Goal: Task Accomplishment & Management: Manage account settings

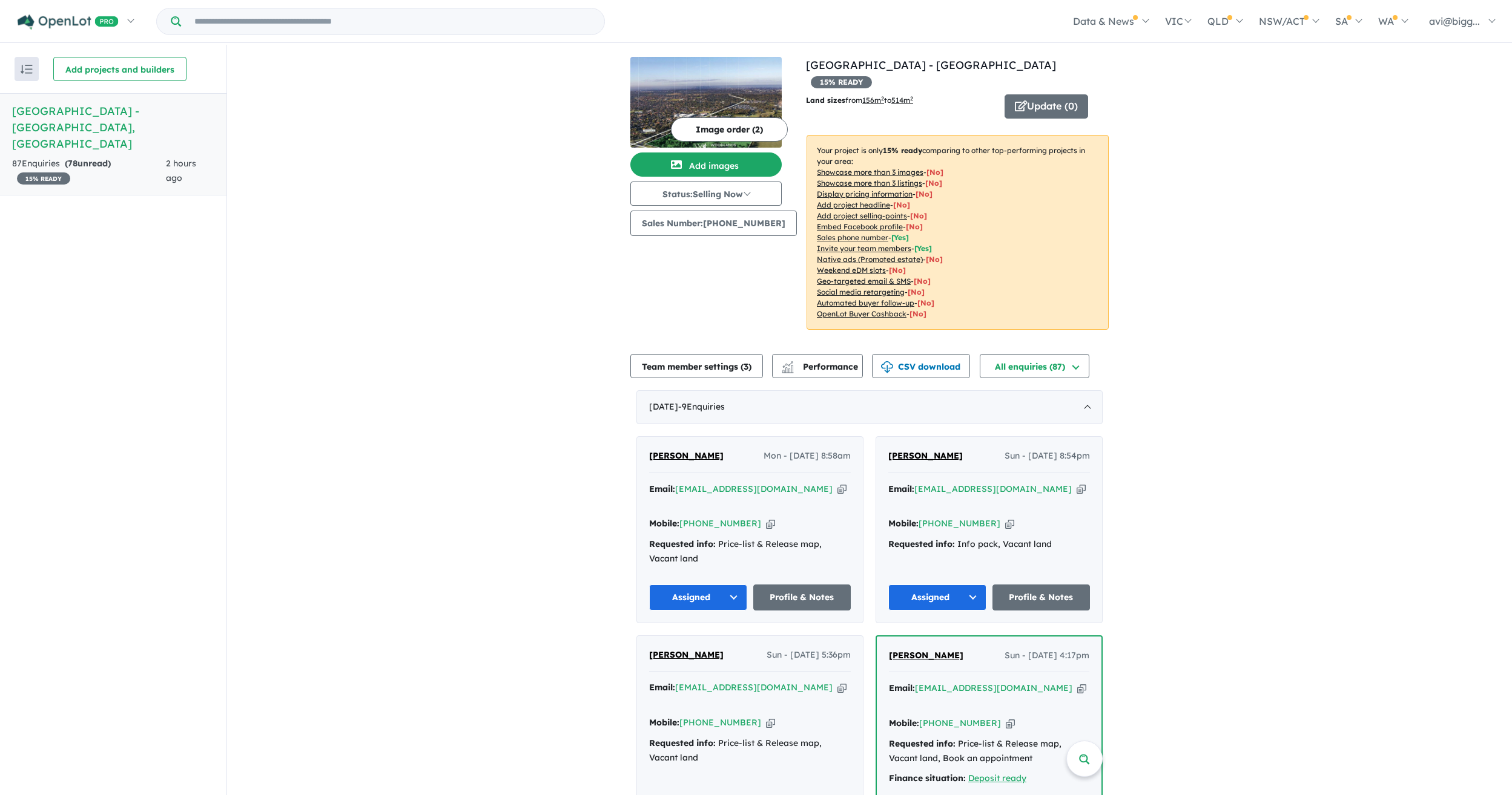
drag, startPoint x: 466, startPoint y: 314, endPoint x: 503, endPoint y: 437, distance: 128.4
drag, startPoint x: 551, startPoint y: 401, endPoint x: 565, endPoint y: 443, distance: 44.3
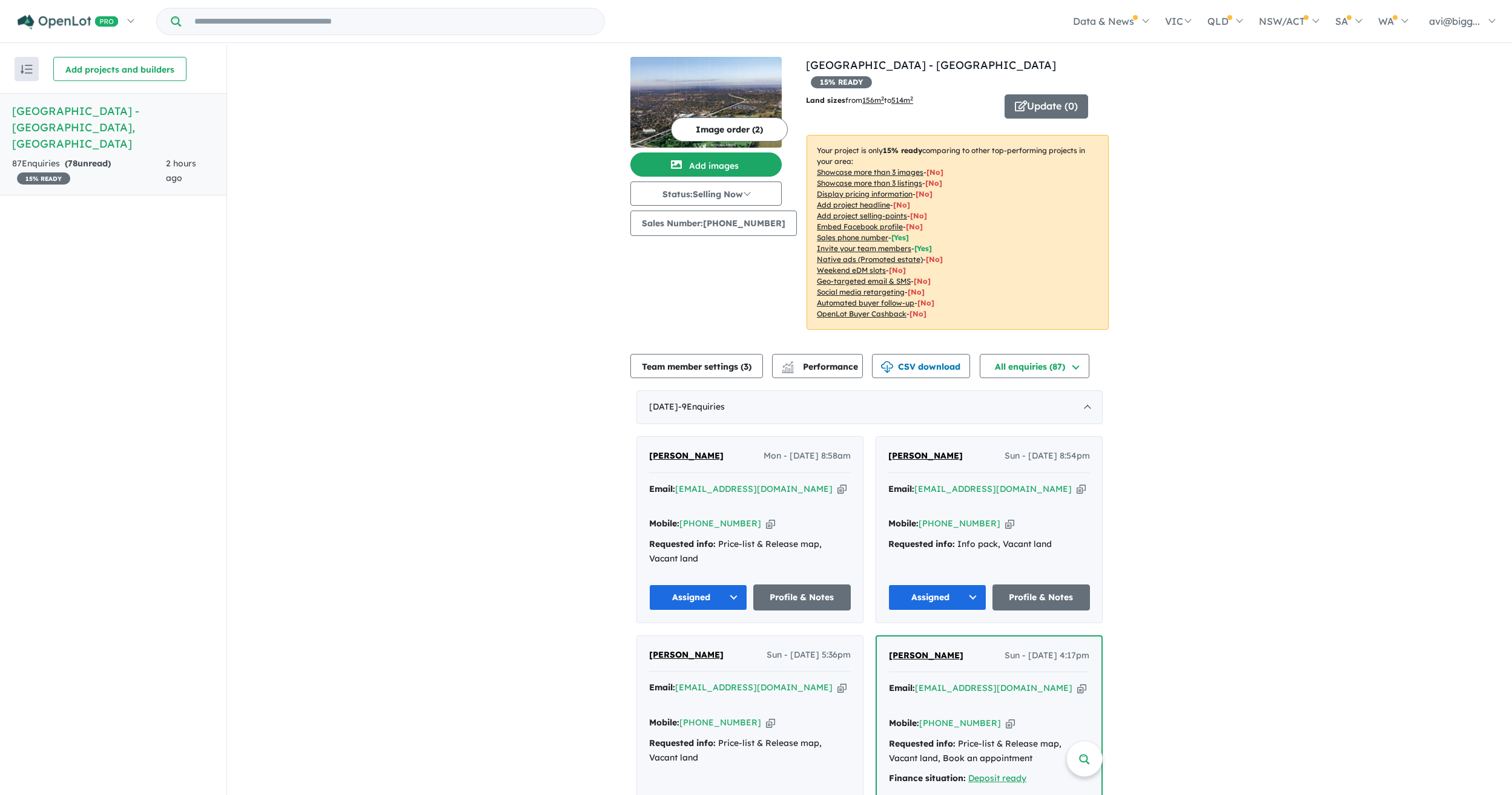
click at [105, 24] on img at bounding box center [68, 22] width 101 height 15
click at [88, 57] on link "Homepage" at bounding box center [79, 57] width 123 height 28
click at [1417, 113] on link "My Dashboard (1)" at bounding box center [1411, 115] width 182 height 27
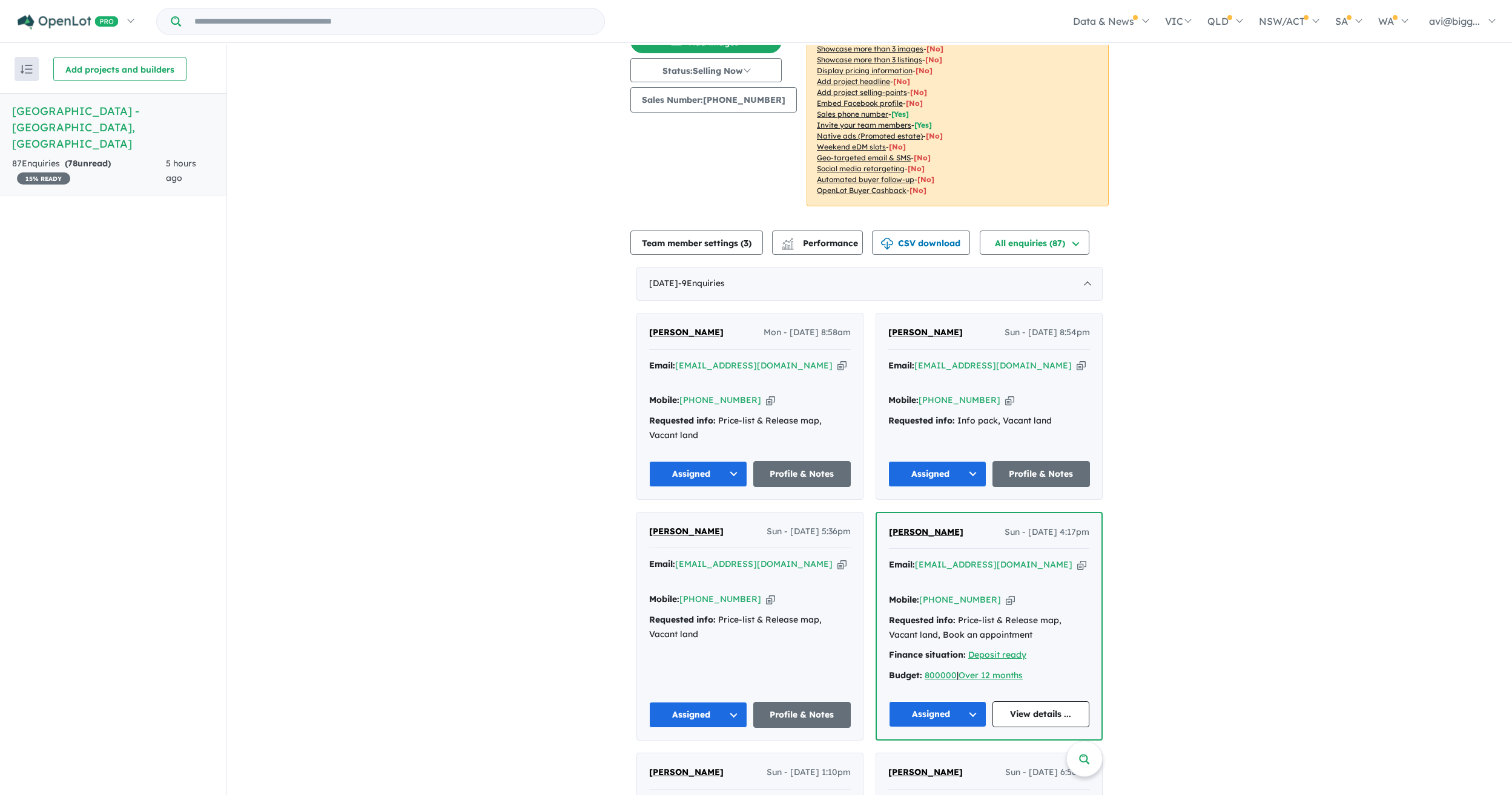
scroll to position [182, 0]
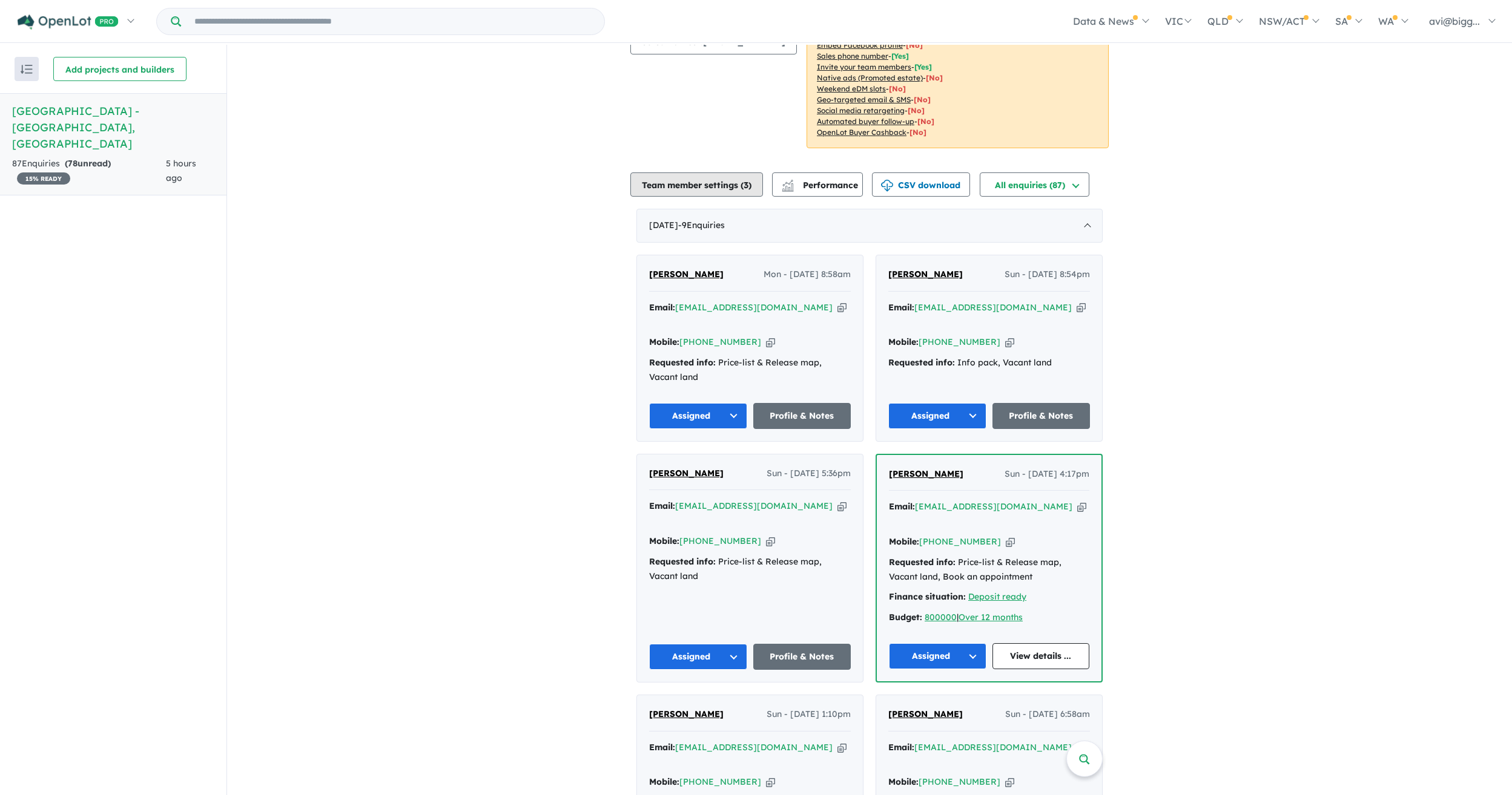
click at [688, 173] on button "Team member settings ( 3 )" at bounding box center [696, 184] width 132 height 24
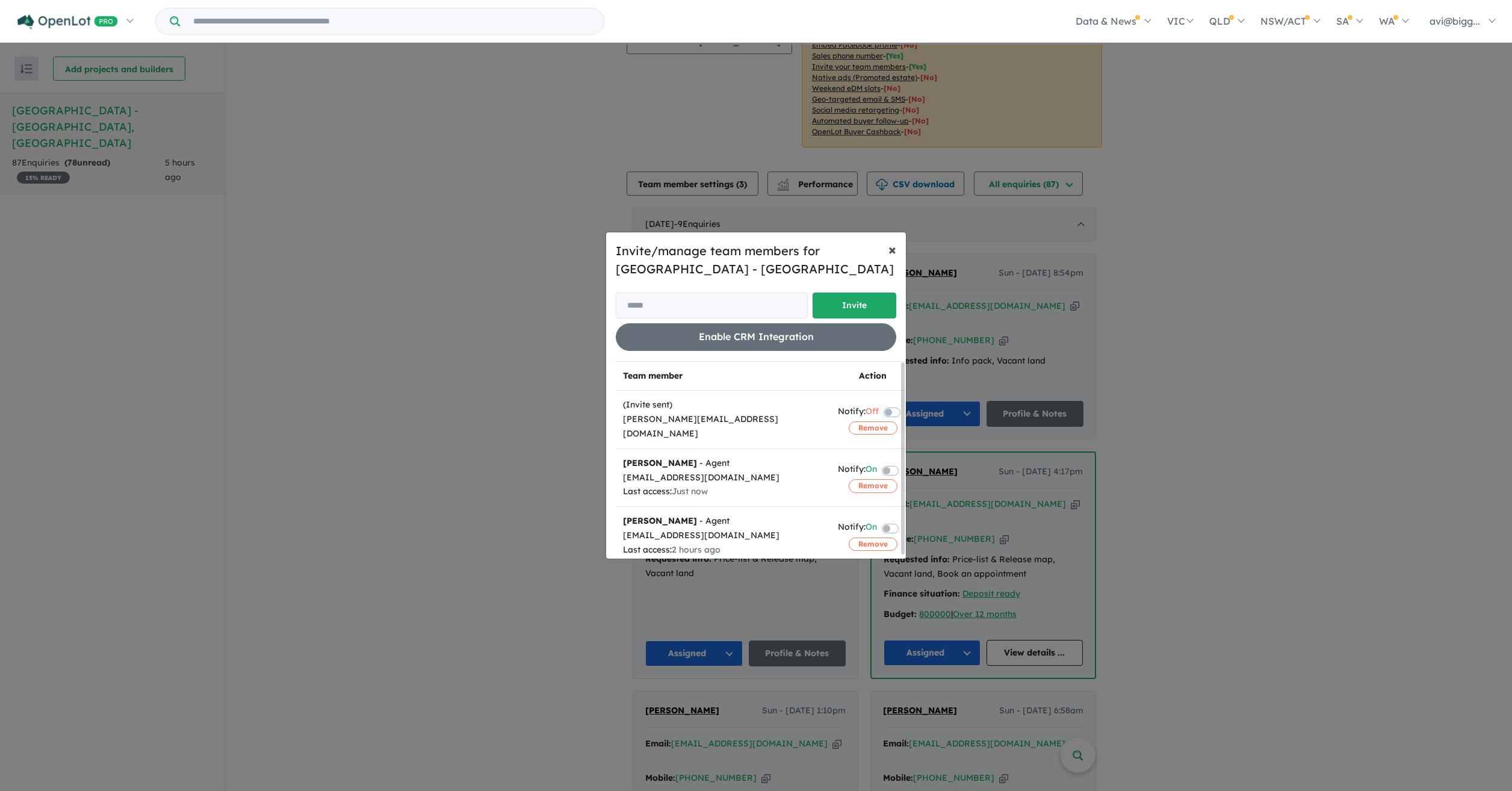
click at [891, 242] on span "×" at bounding box center [892, 250] width 8 height 18
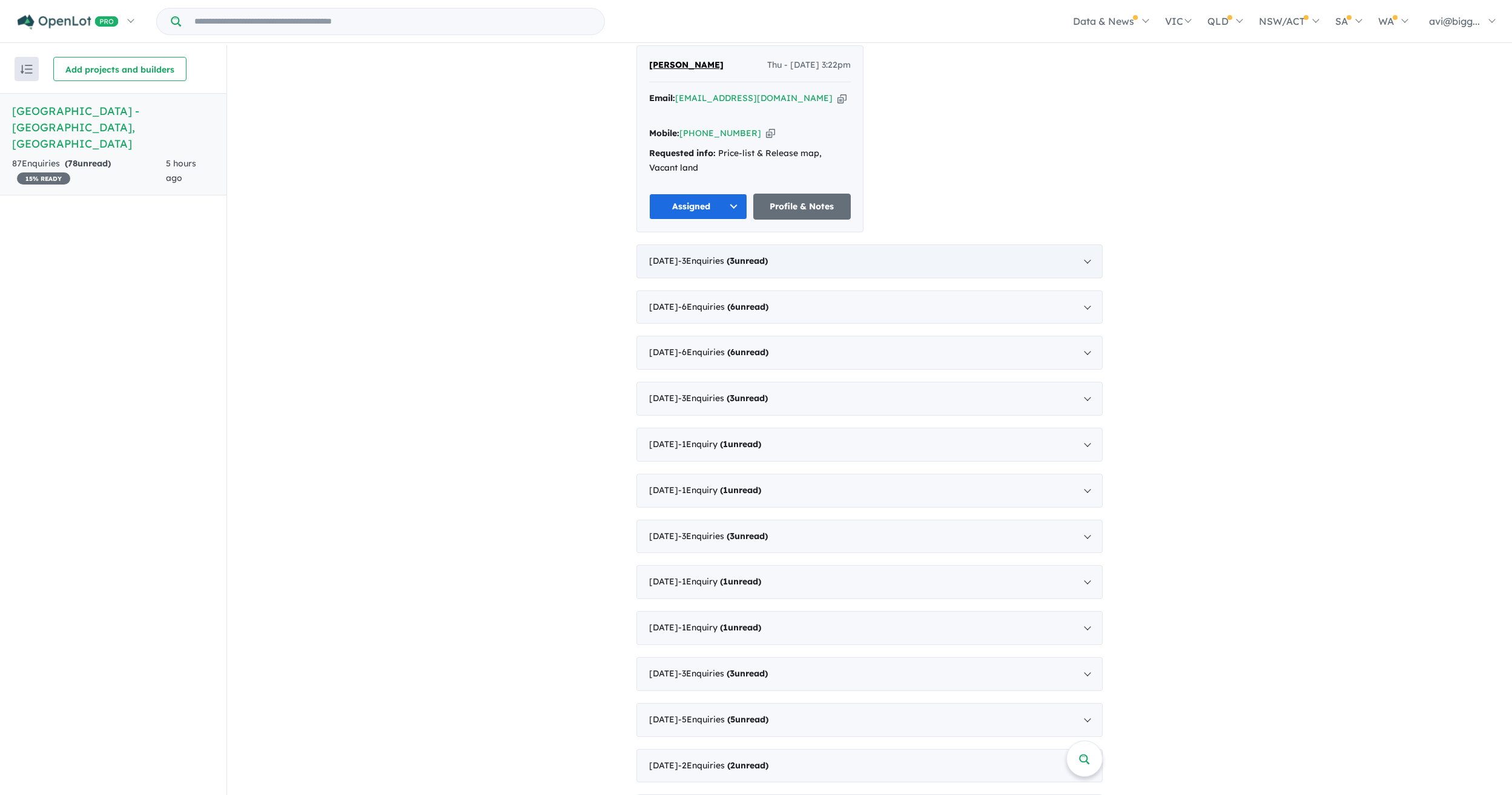
click at [710, 256] on span "- 3 Enquir ies ( 3 unread)" at bounding box center [723, 261] width 90 height 11
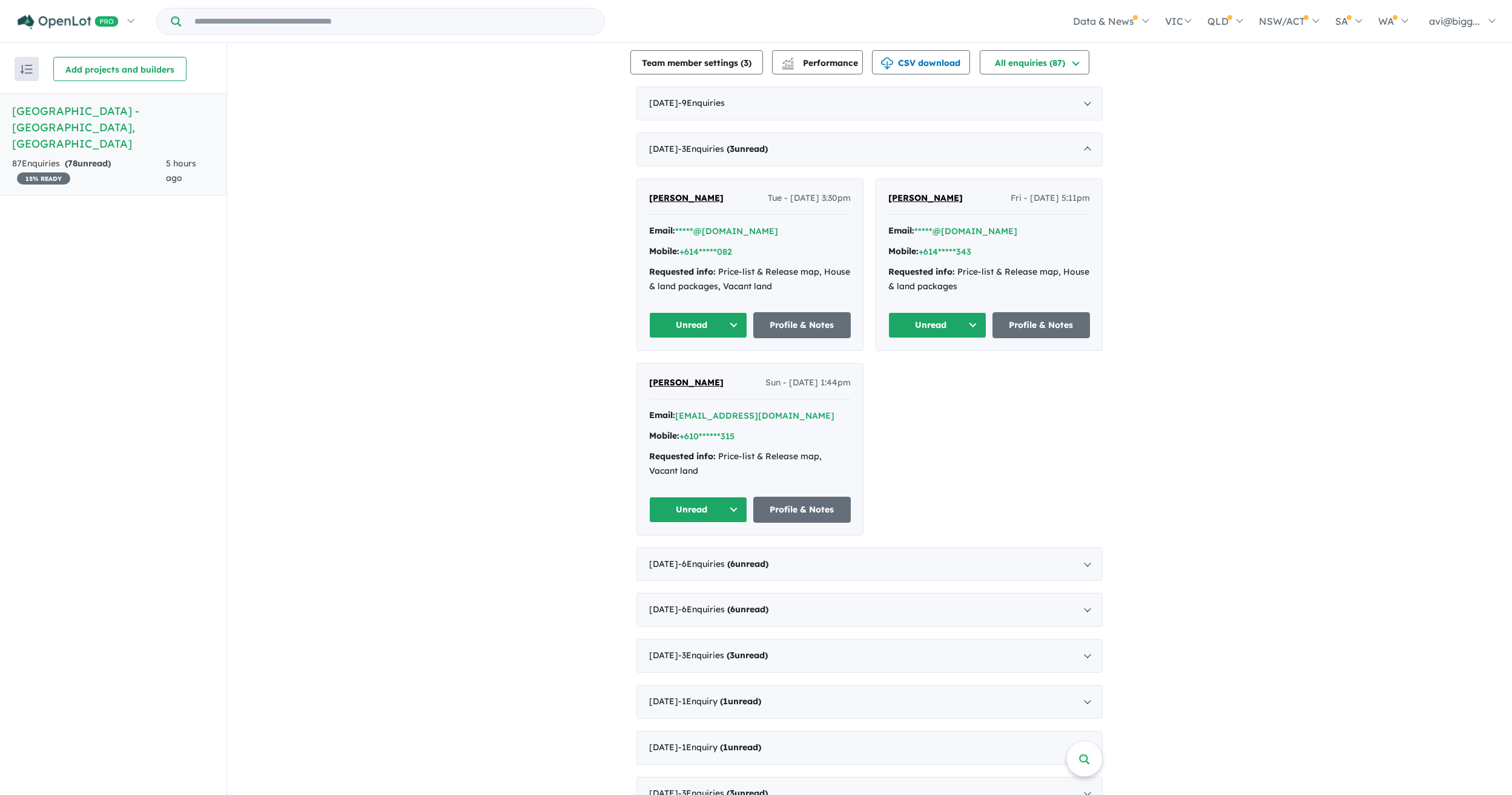
scroll to position [183, 0]
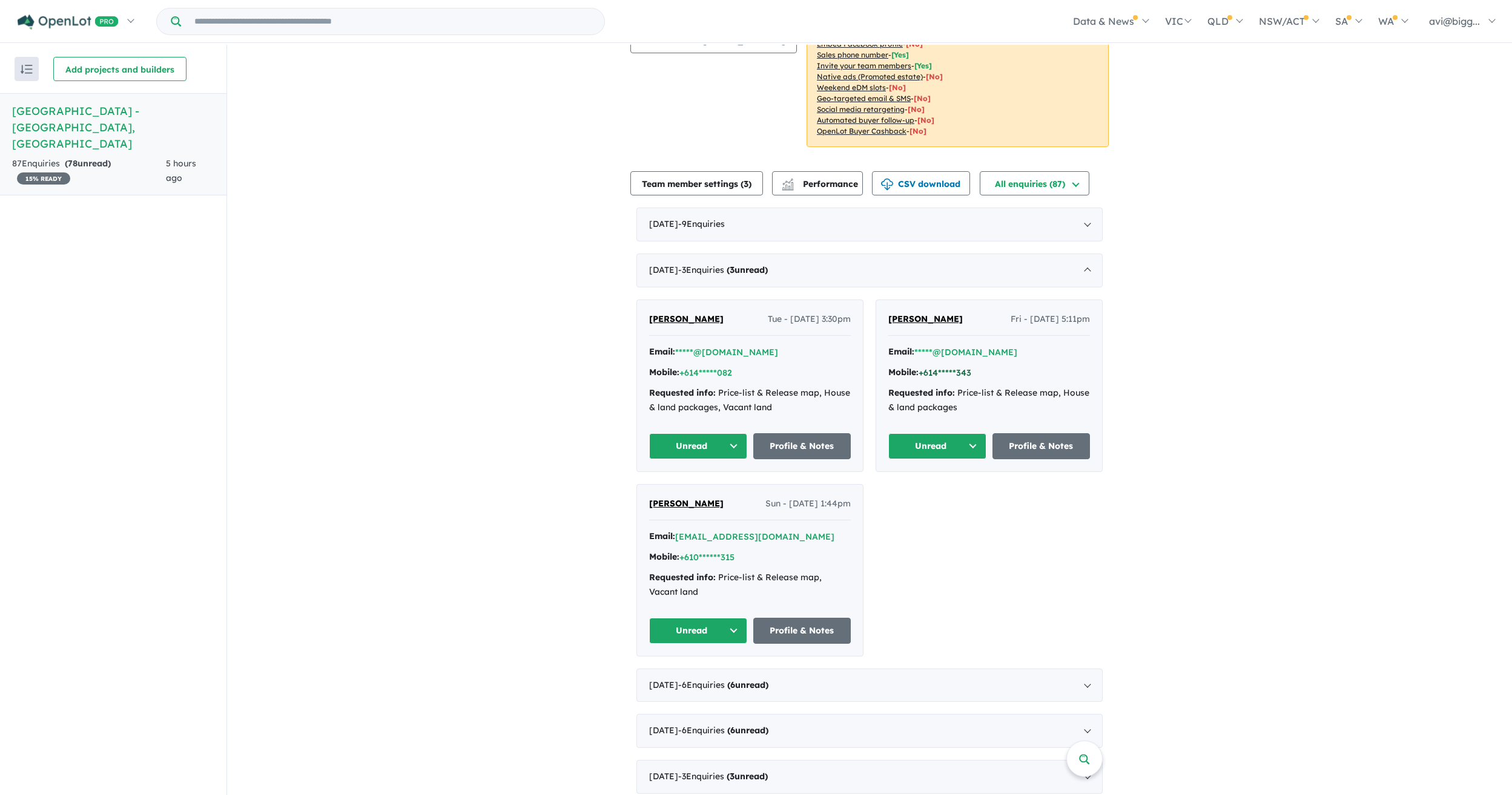
click at [949, 367] on button "+614*****343" at bounding box center [945, 373] width 53 height 13
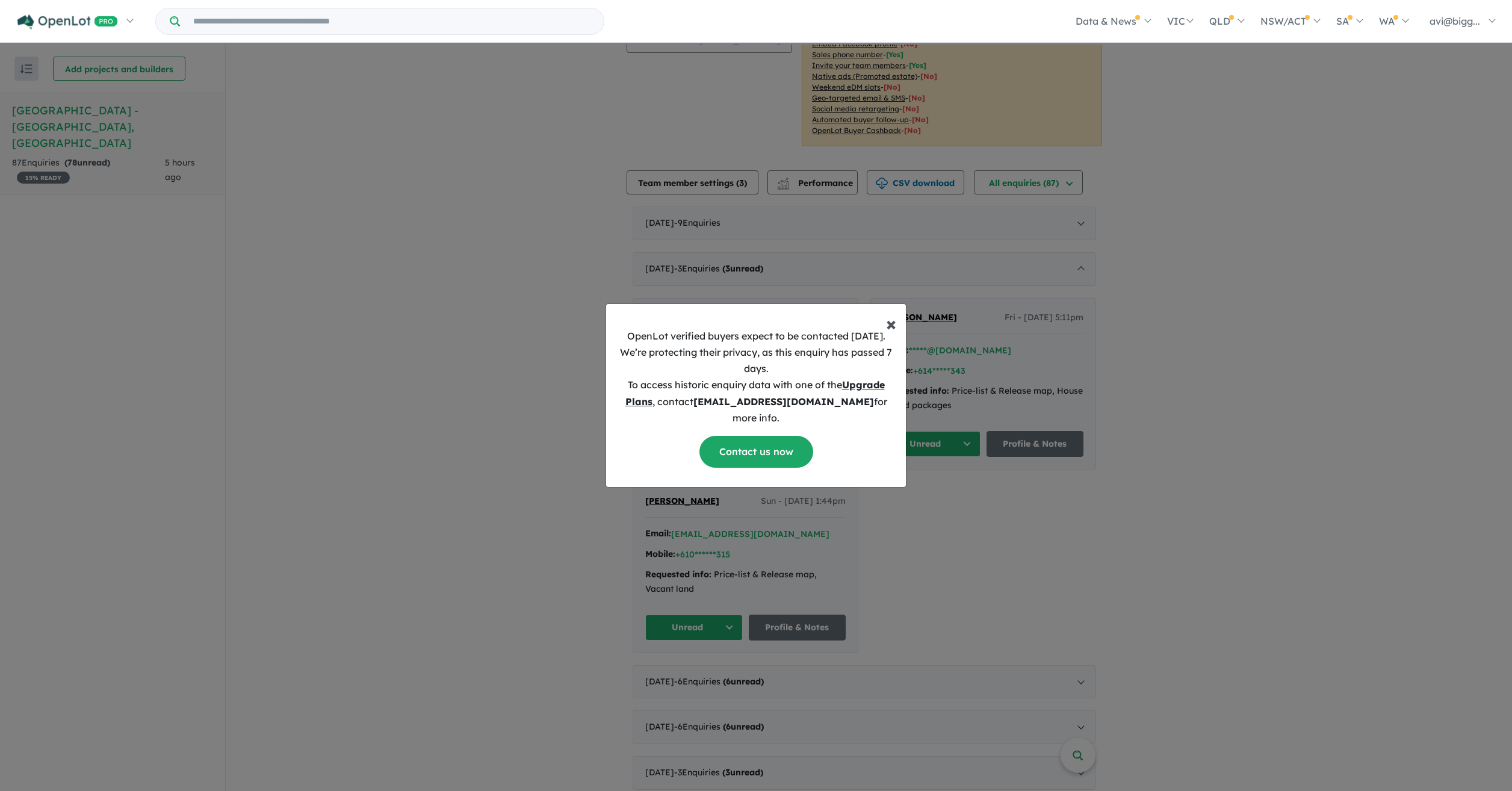
click at [892, 328] on span "×" at bounding box center [892, 323] width 10 height 24
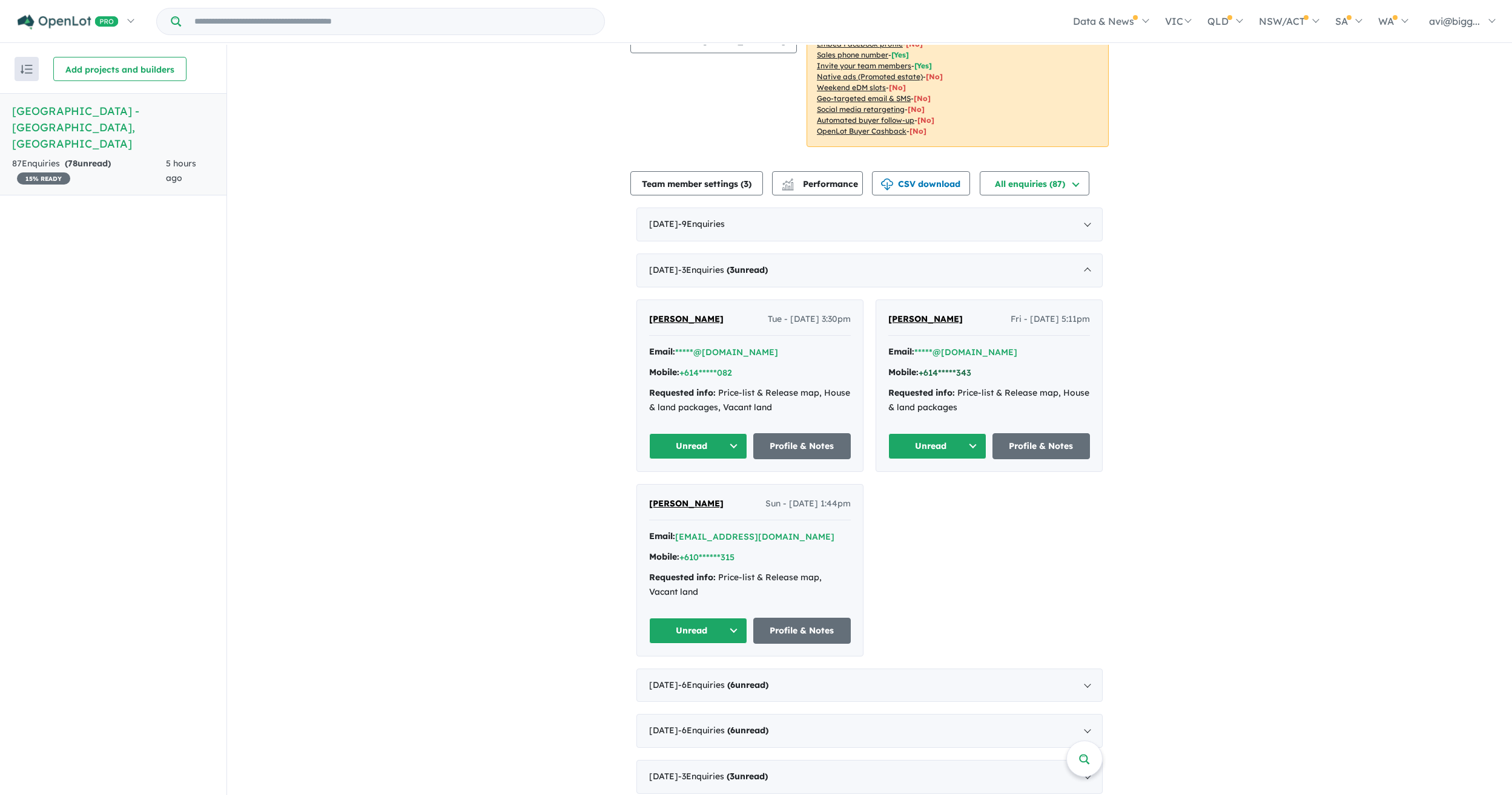
click at [936, 367] on button "+614*****343" at bounding box center [945, 373] width 53 height 13
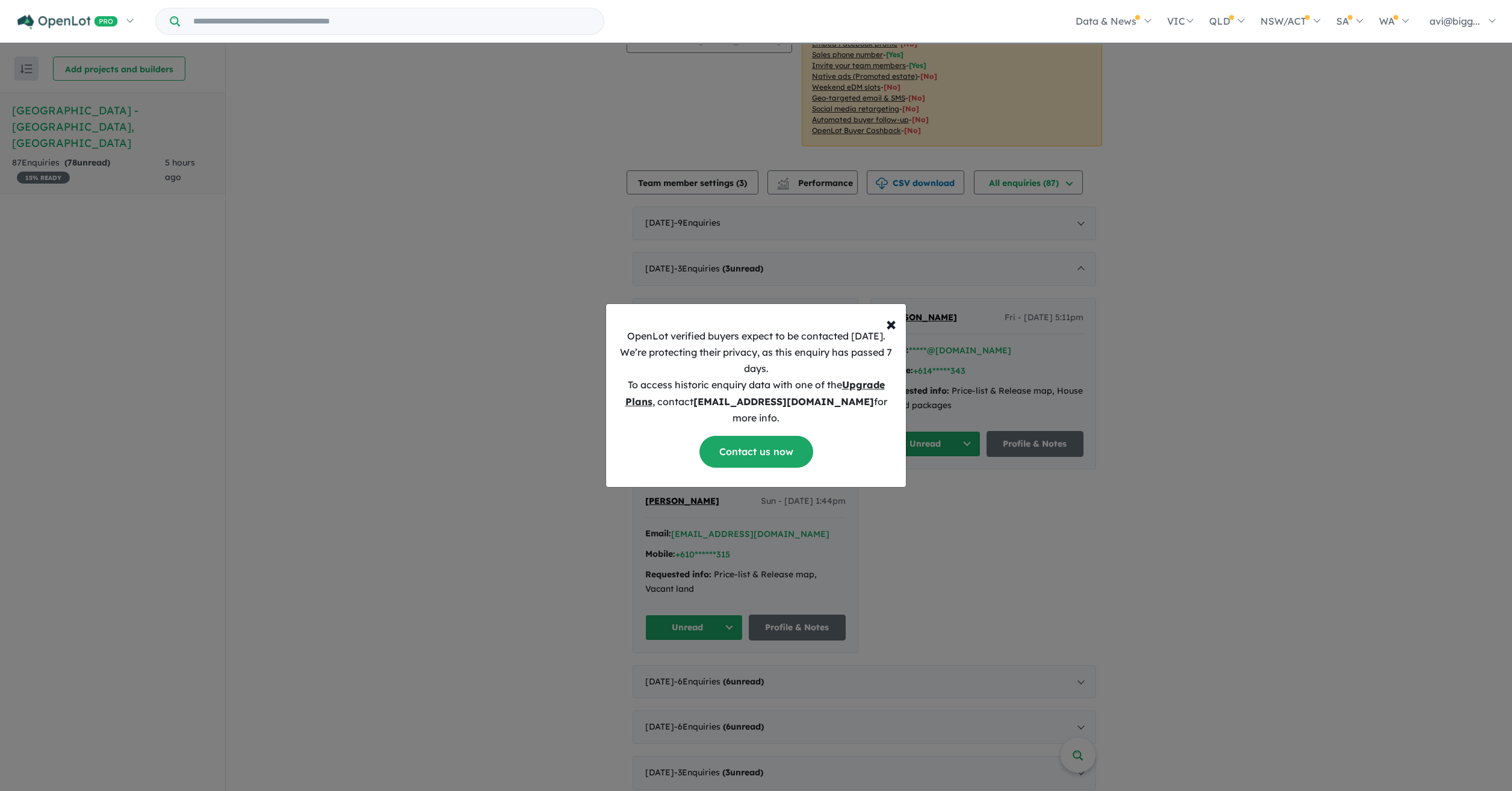
click at [634, 407] on u "Upgrade Plans" at bounding box center [755, 393] width 259 height 28
click at [640, 407] on u "Upgrade Plans" at bounding box center [755, 393] width 259 height 28
click at [888, 333] on span "×" at bounding box center [892, 323] width 10 height 24
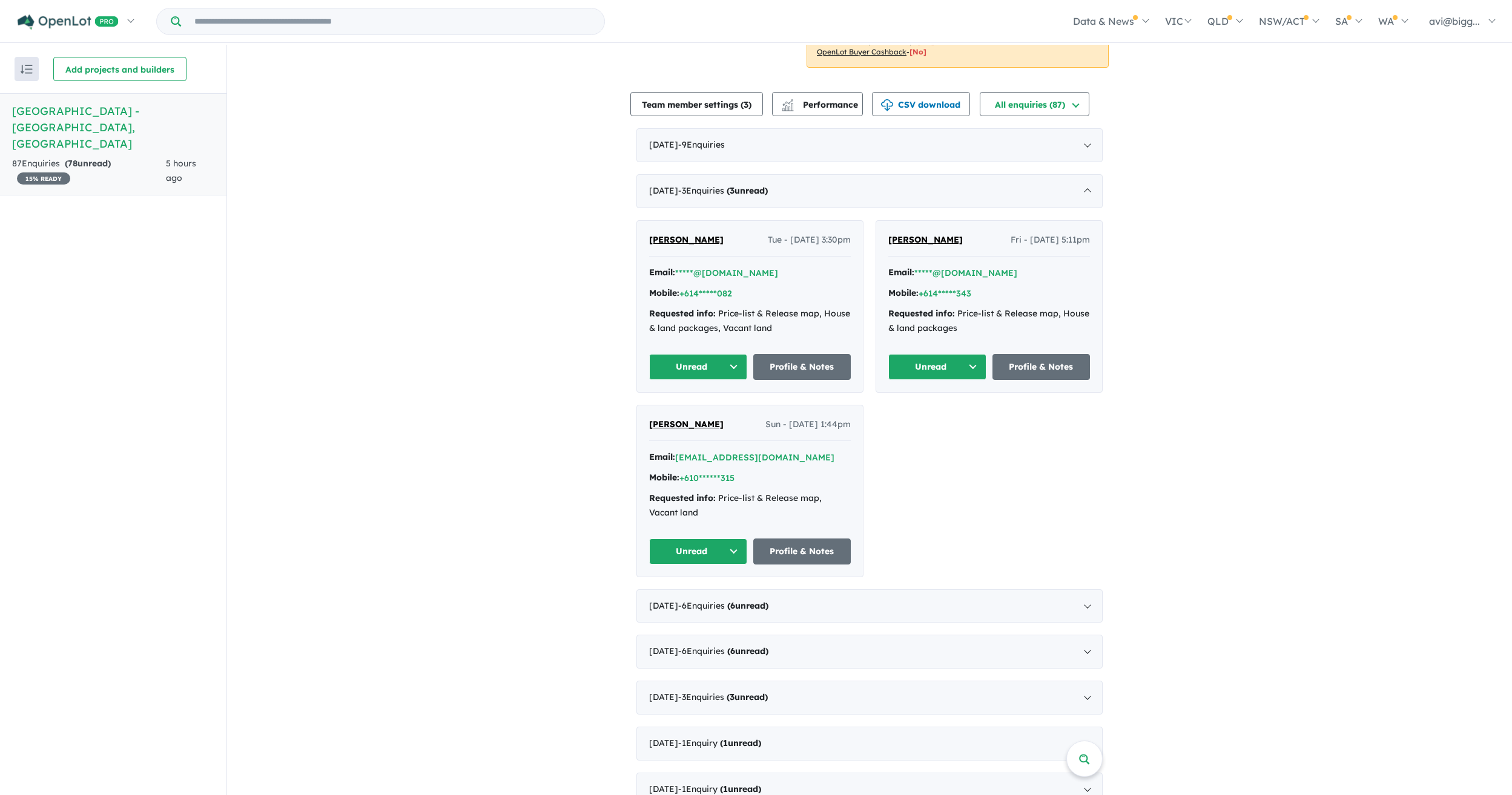
scroll to position [364, 0]
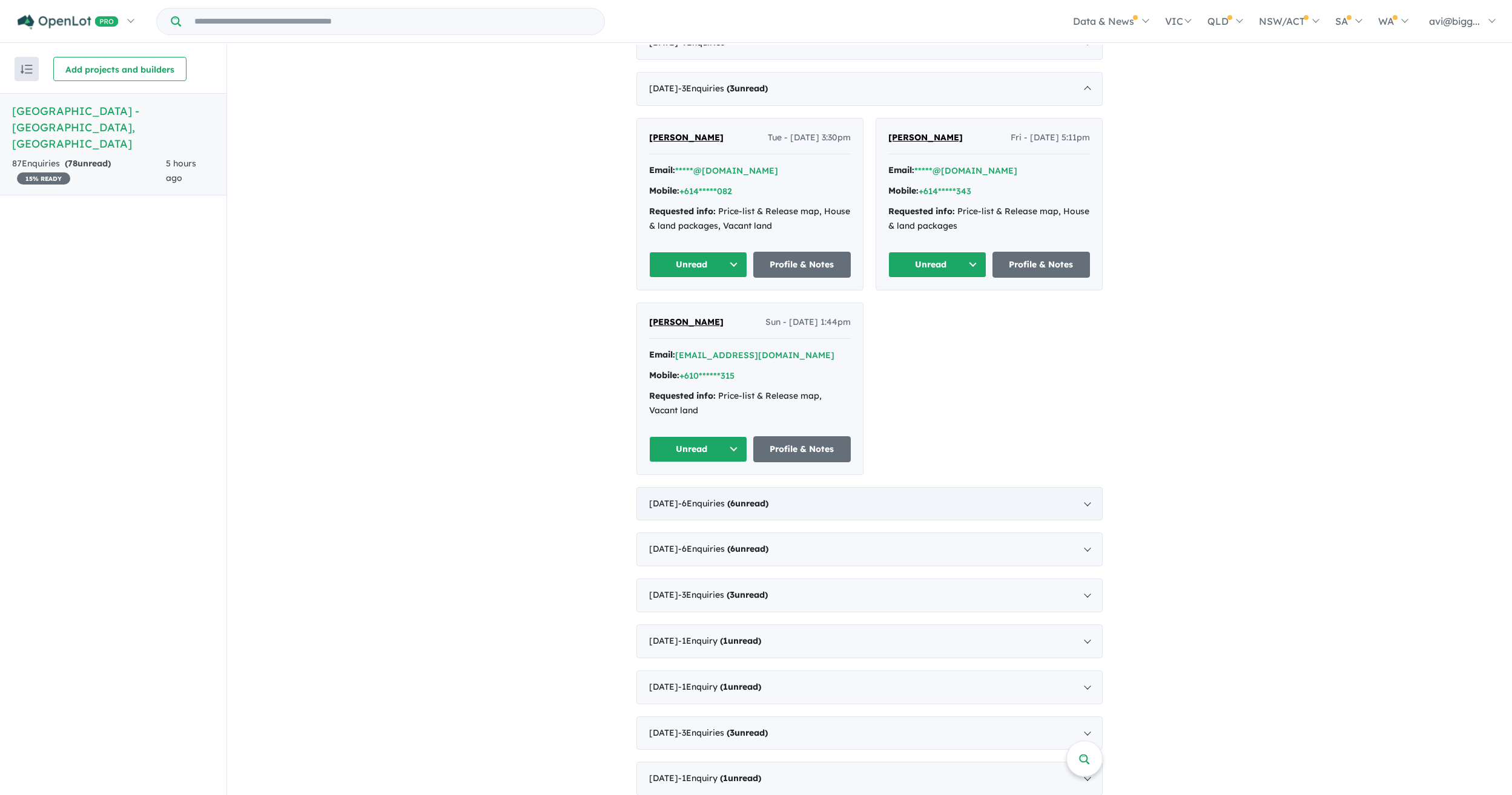
click at [717, 498] on span "- 6 Enquir ies ( 6 unread)" at bounding box center [723, 503] width 90 height 11
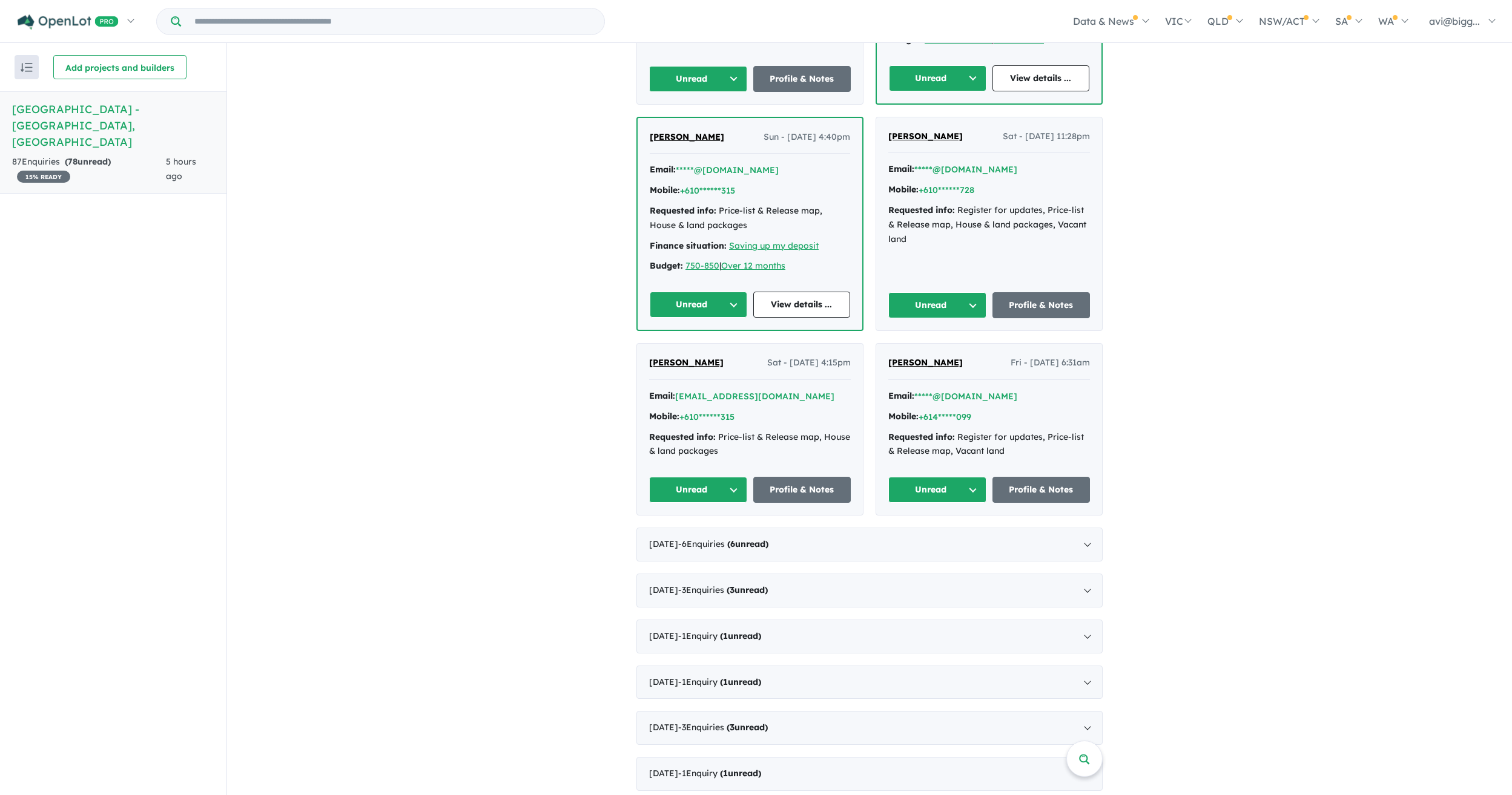
scroll to position [728, 0]
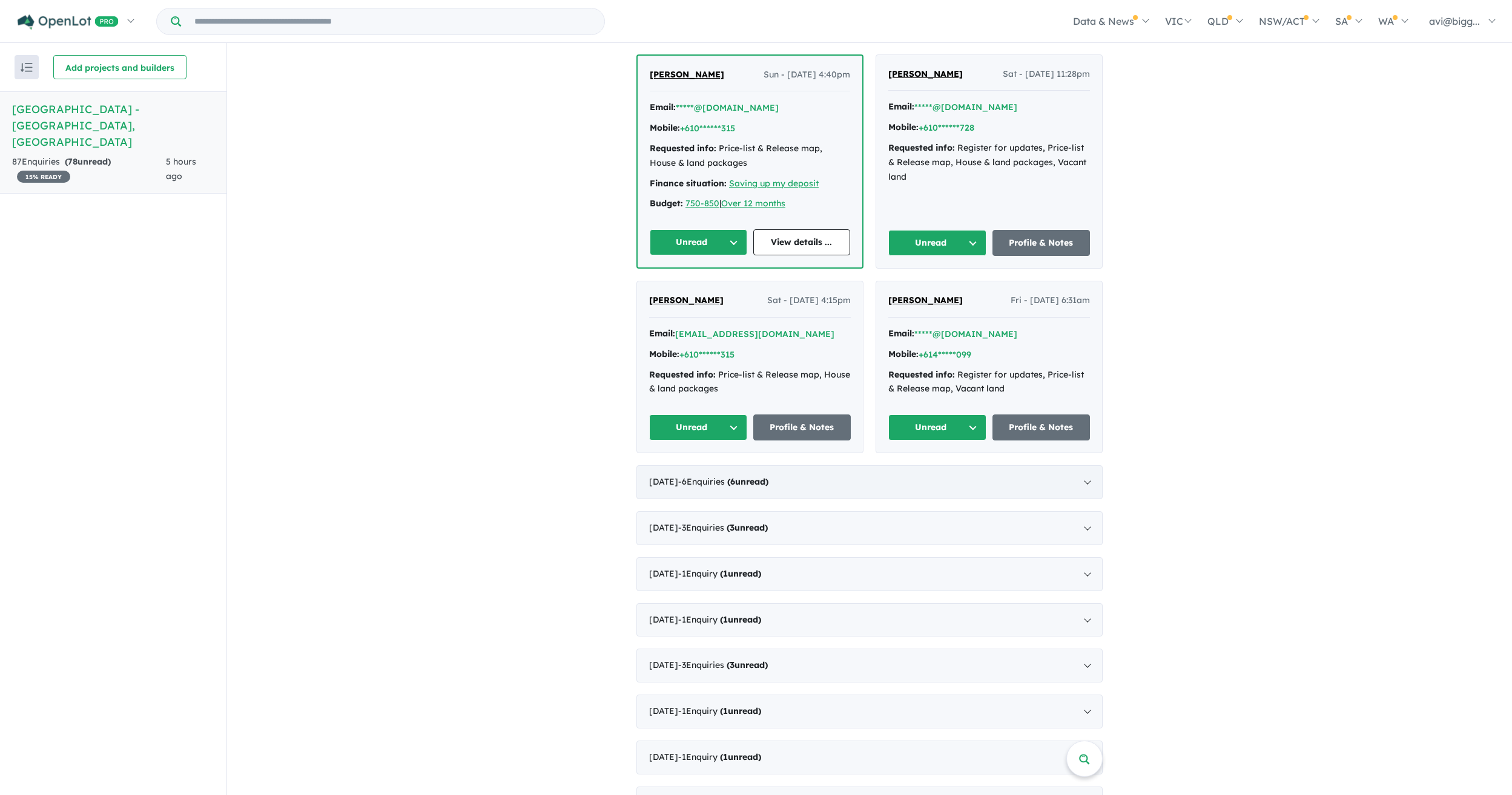
click at [692, 476] on span "- 6 Enquir ies ( 6 unread)" at bounding box center [723, 481] width 90 height 11
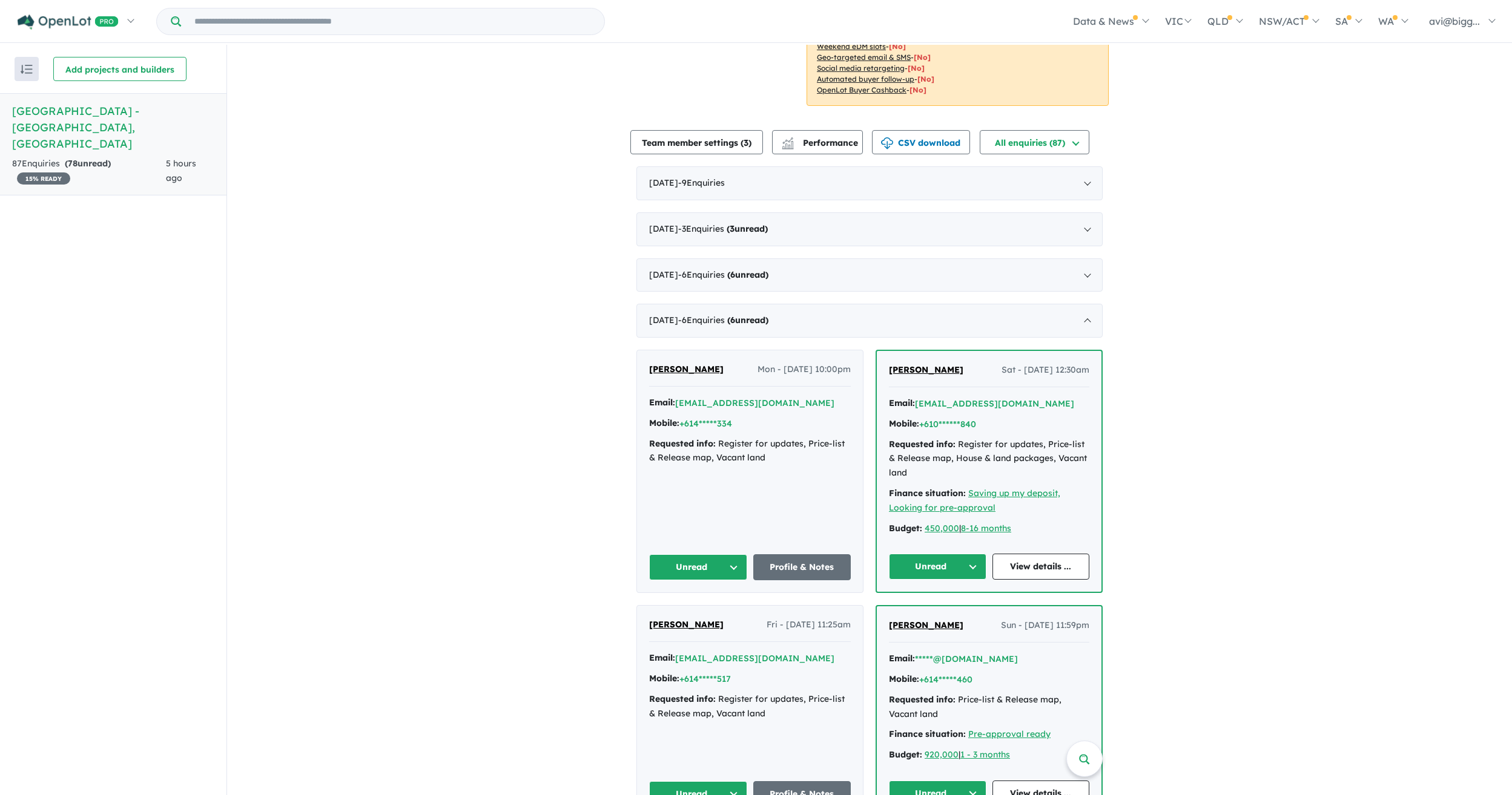
scroll to position [0, 0]
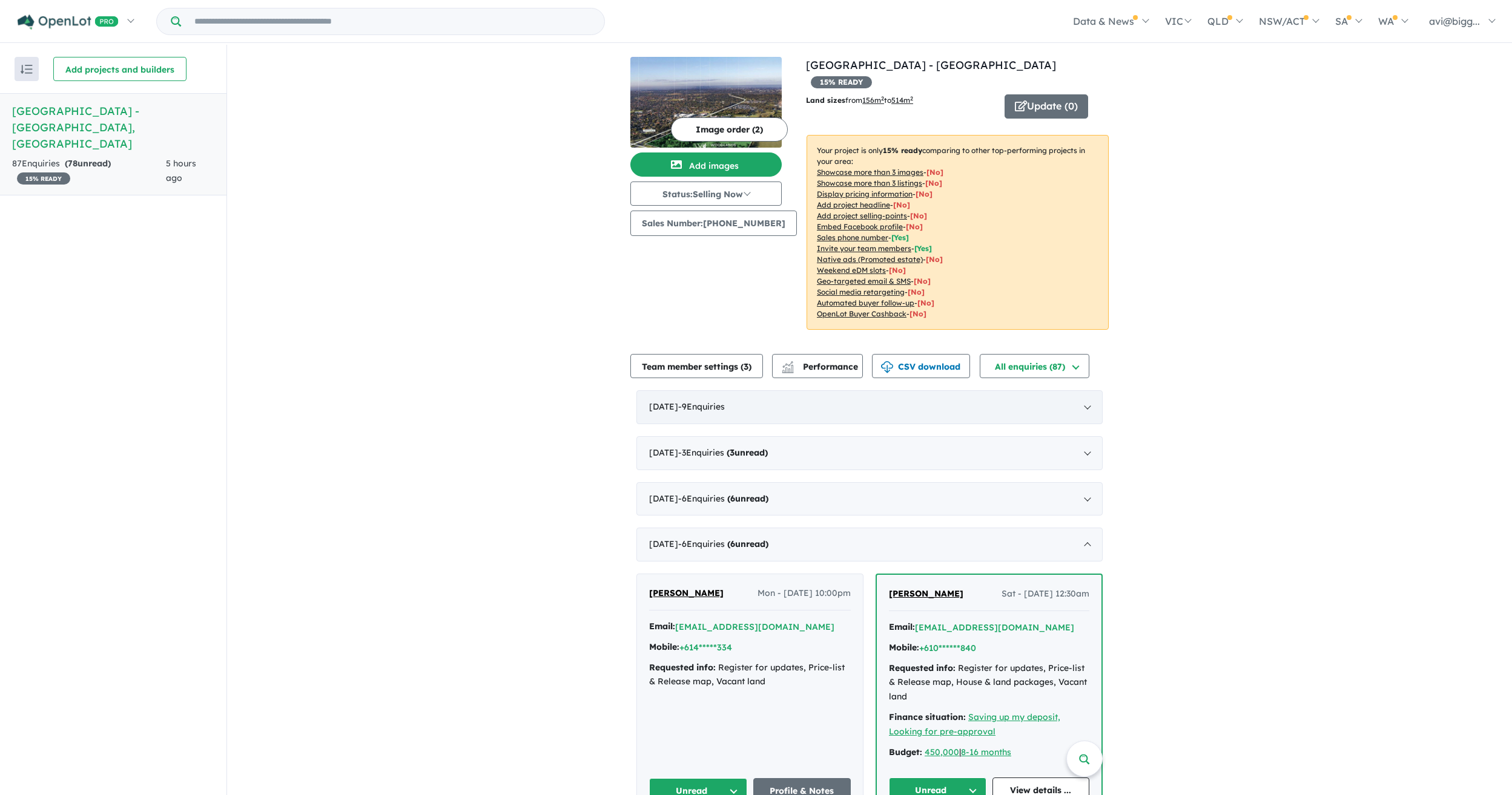
click at [681, 391] on div "September 2025 - 9 Enquir ies ( 0 unread)" at bounding box center [870, 407] width 466 height 34
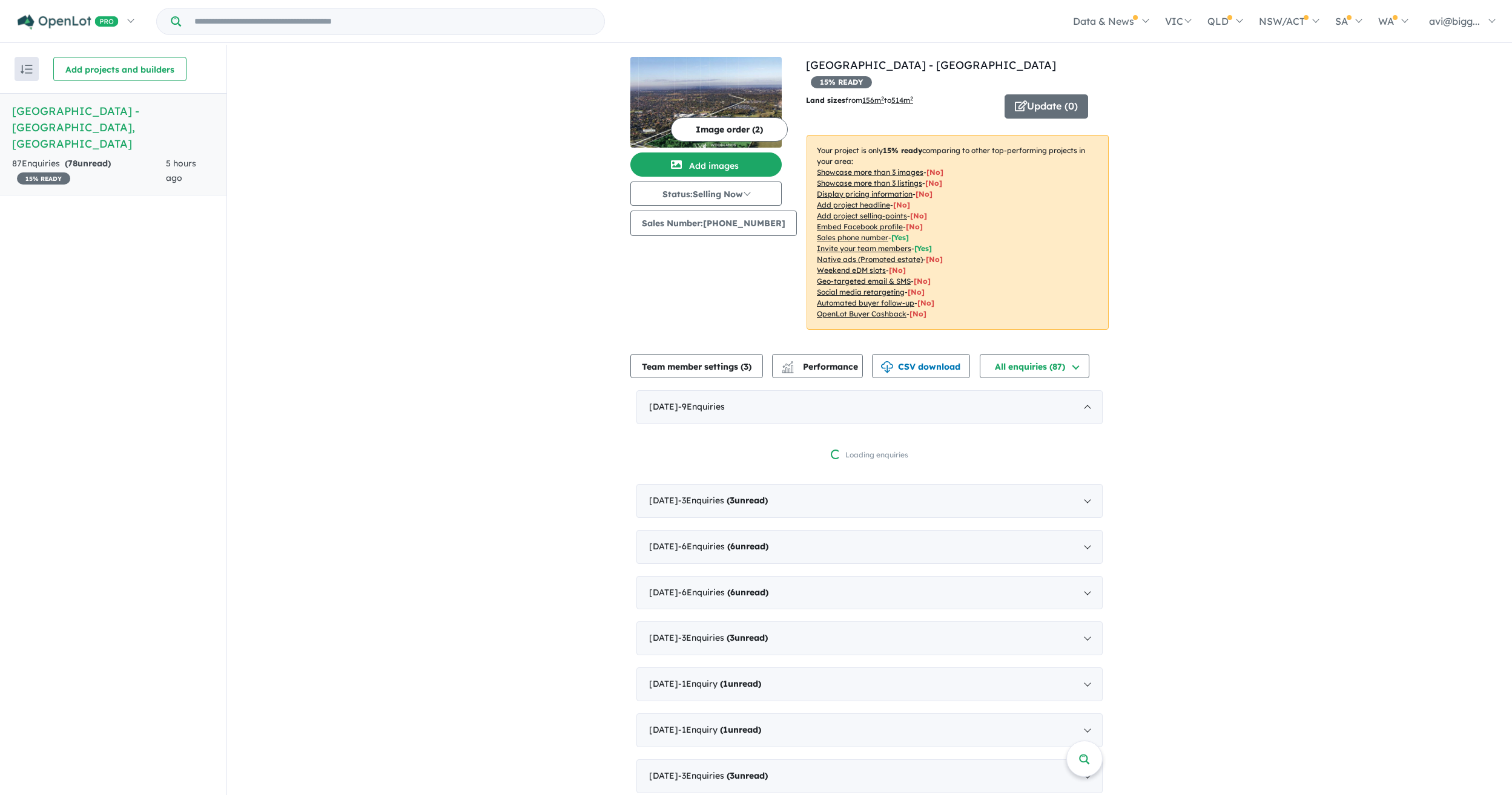
scroll to position [2, 0]
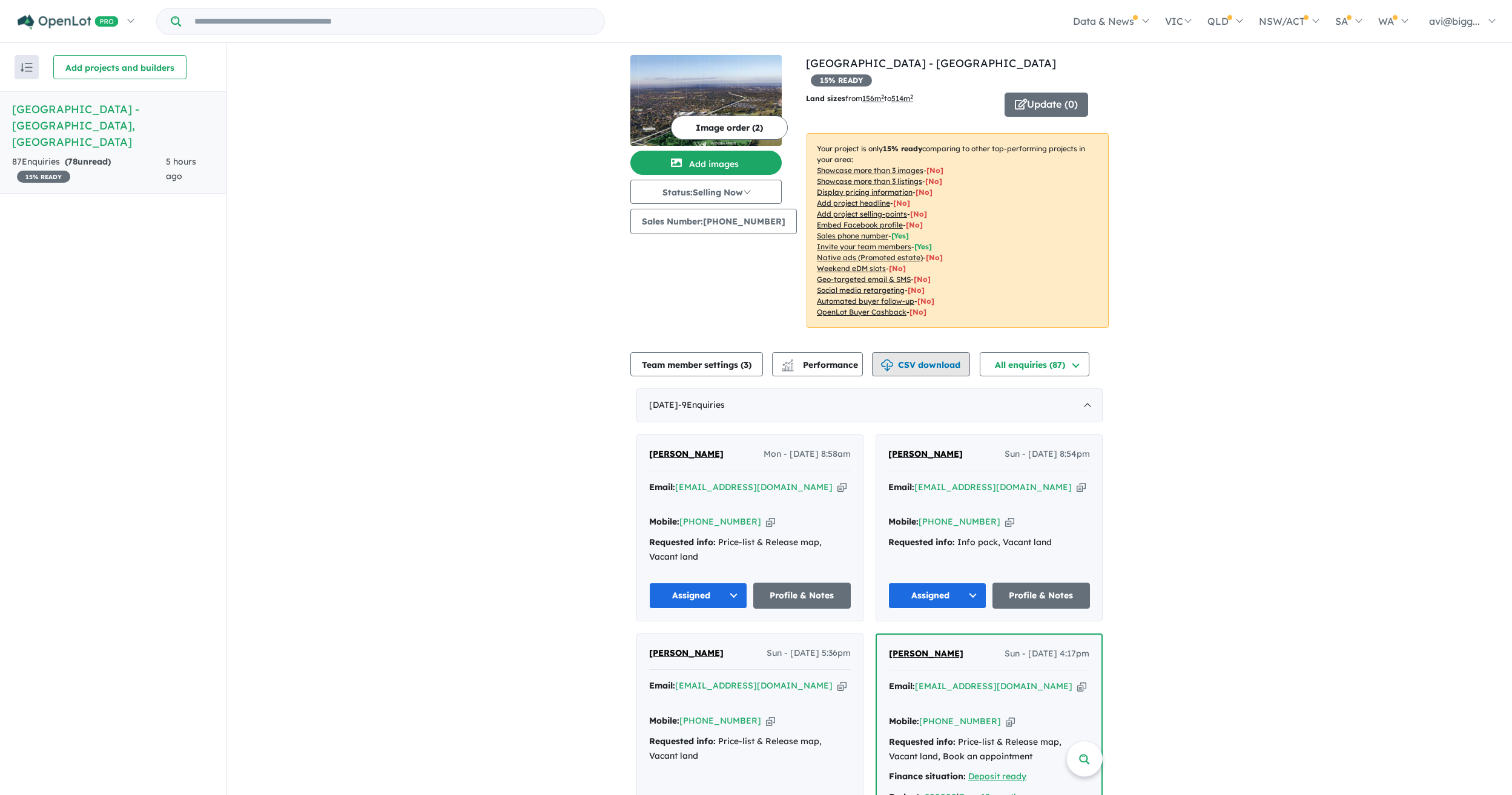
click at [910, 352] on button "CSV download" at bounding box center [920, 364] width 98 height 24
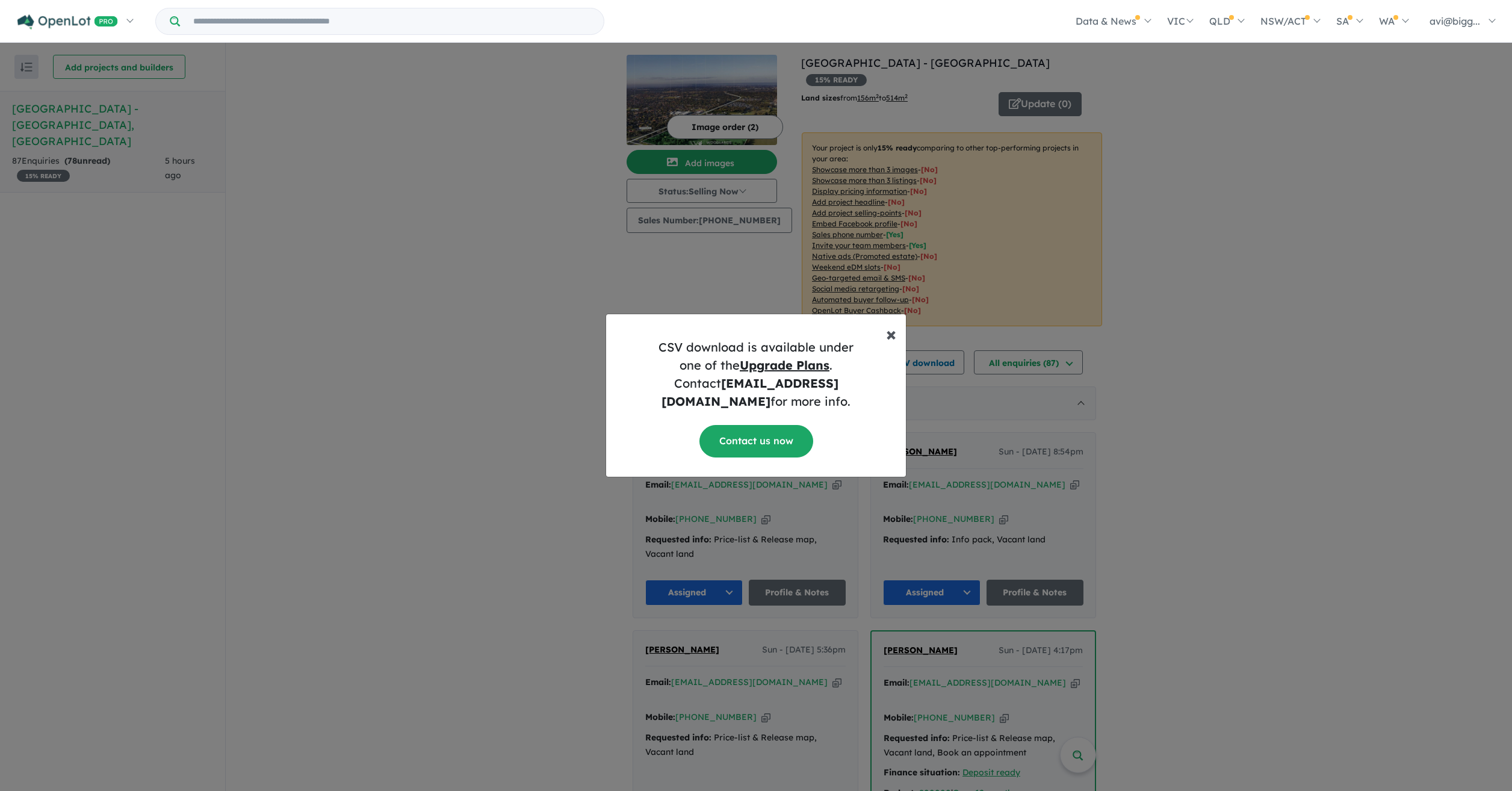
click at [892, 335] on span "×" at bounding box center [892, 334] width 10 height 24
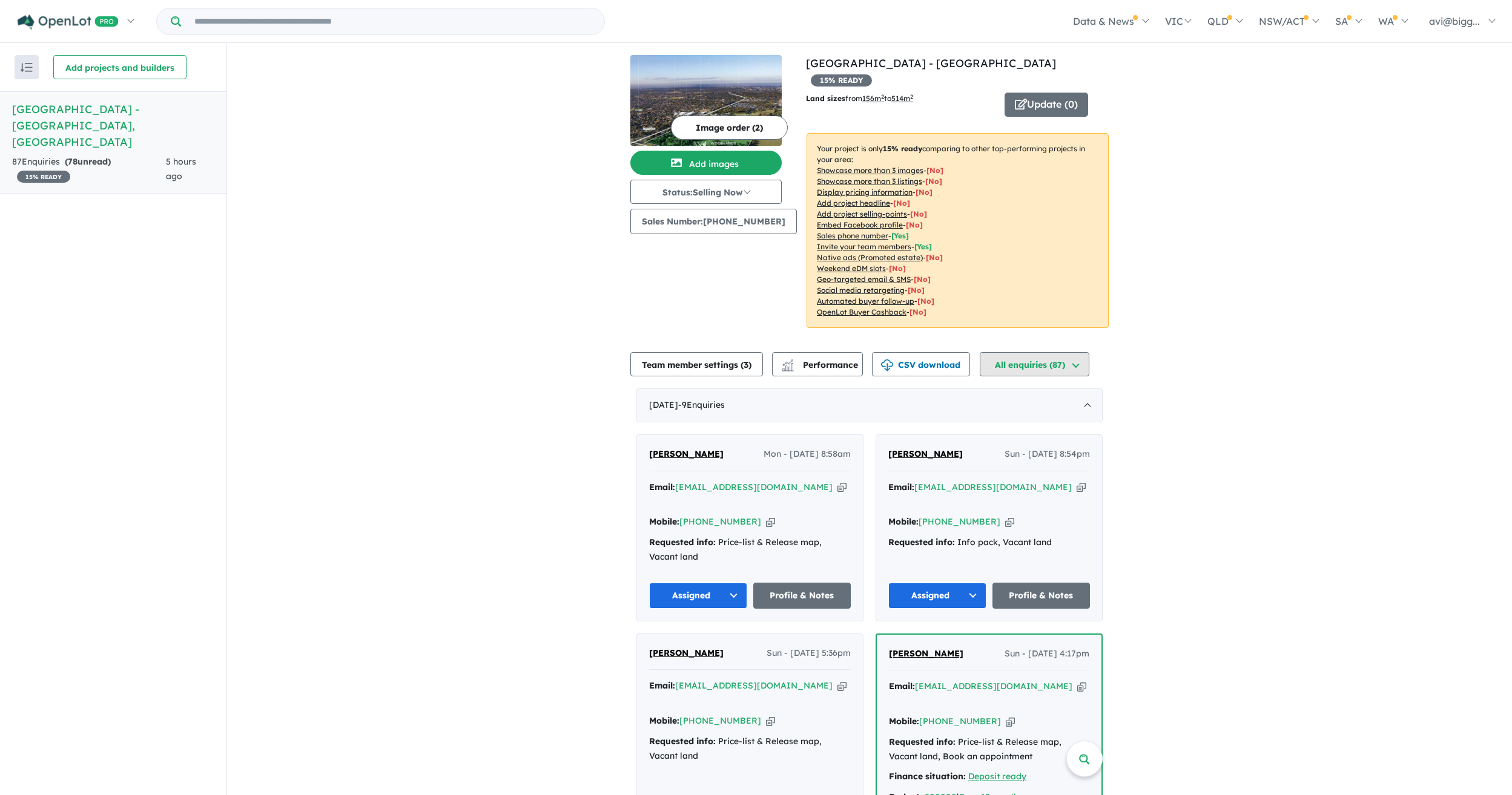
click at [1071, 352] on button "All enquiries ( 87 )" at bounding box center [1034, 364] width 109 height 24
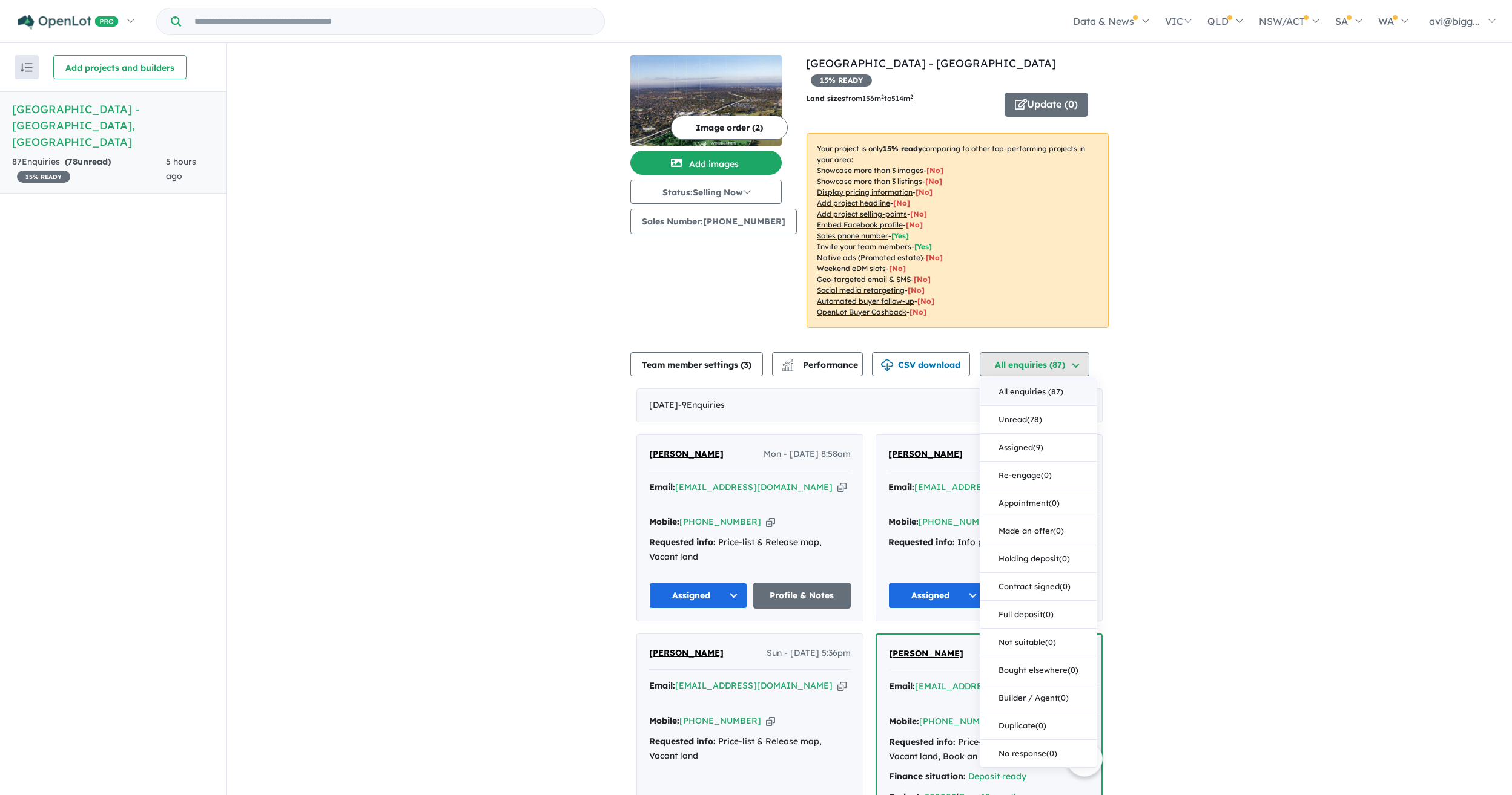
click at [1073, 352] on button "All enquiries ( 87 )" at bounding box center [1034, 364] width 109 height 24
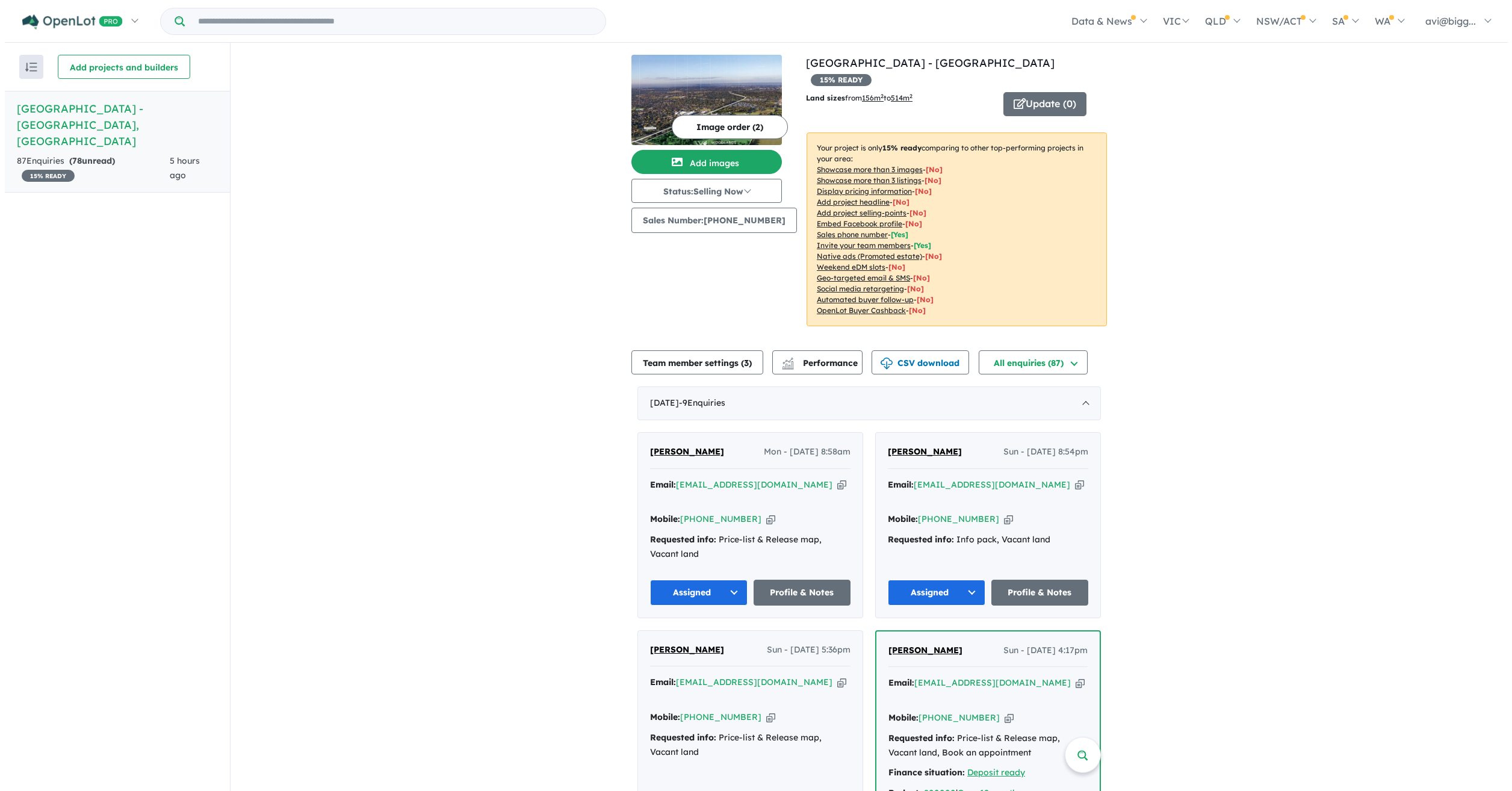
scroll to position [0, 0]
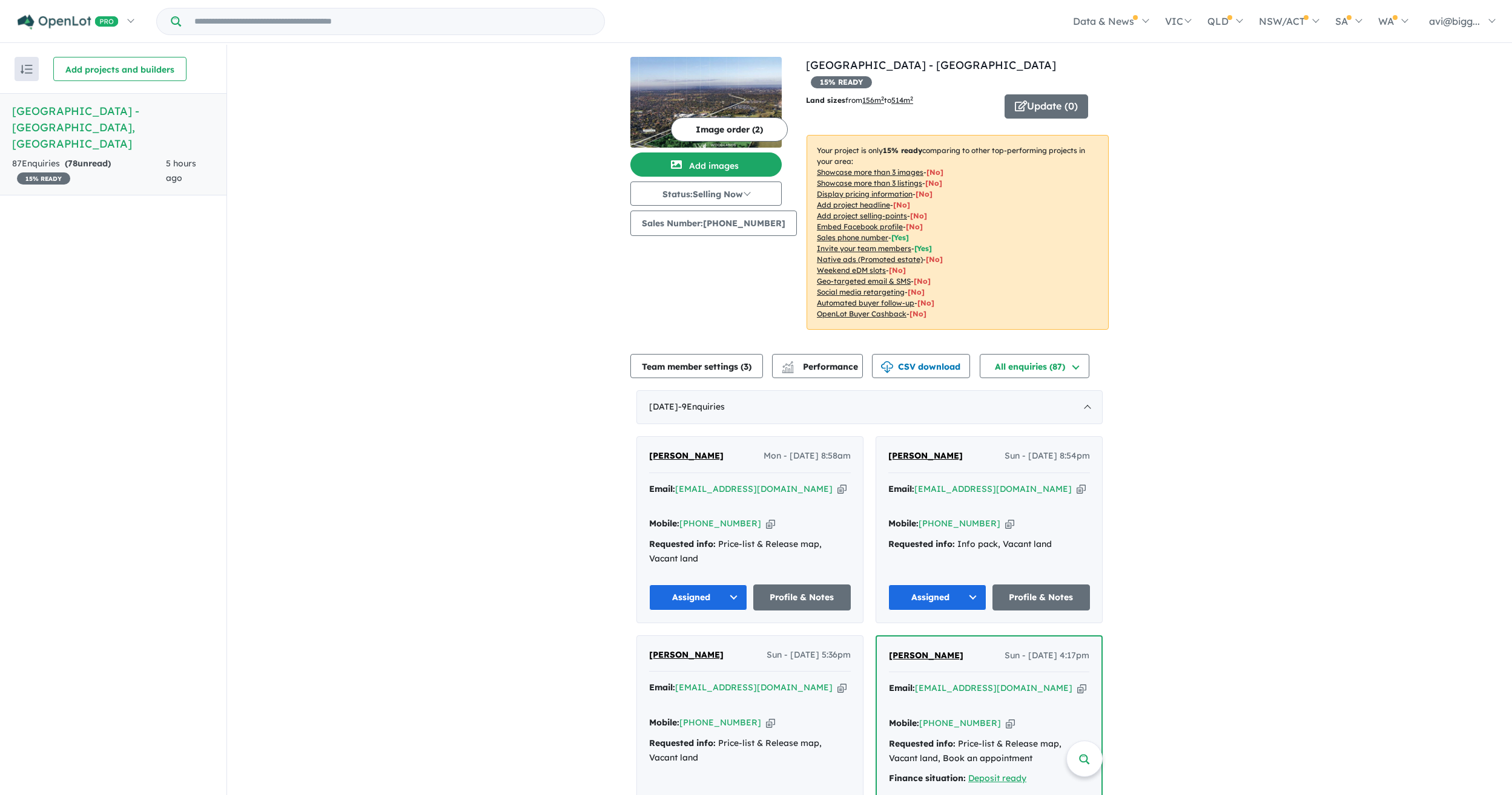
click at [109, 158] on strong "( 78 unread)" at bounding box center [88, 163] width 46 height 11
click at [708, 231] on button "Sales Number: +610406444441" at bounding box center [714, 223] width 167 height 26
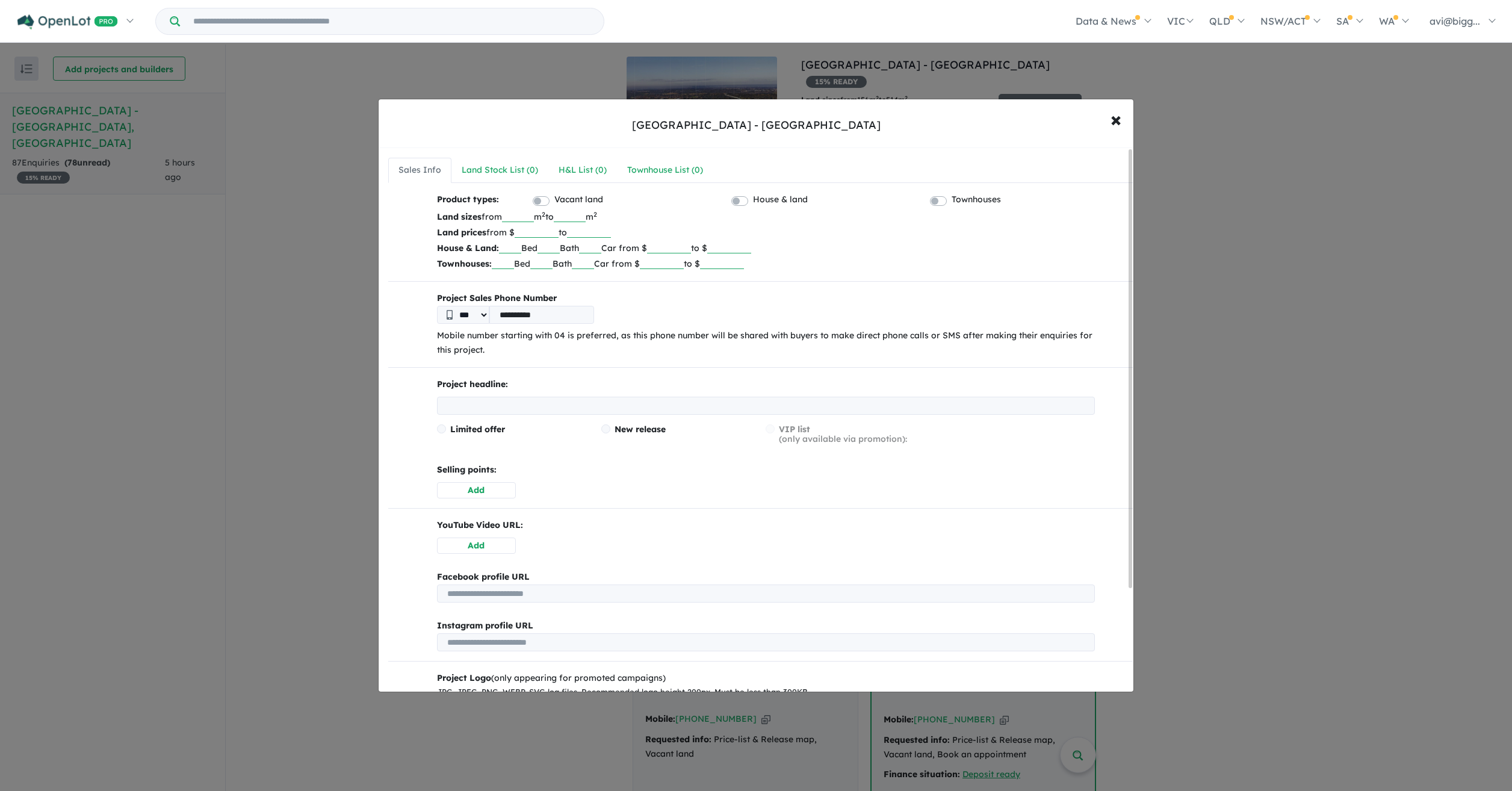
click at [502, 315] on input "**********" at bounding box center [542, 315] width 105 height 18
type input "*********"
click at [624, 358] on div "Product types: Vacant land House & land Townhouses Land sizes from *** m 2 to *…" at bounding box center [761, 502] width 745 height 619
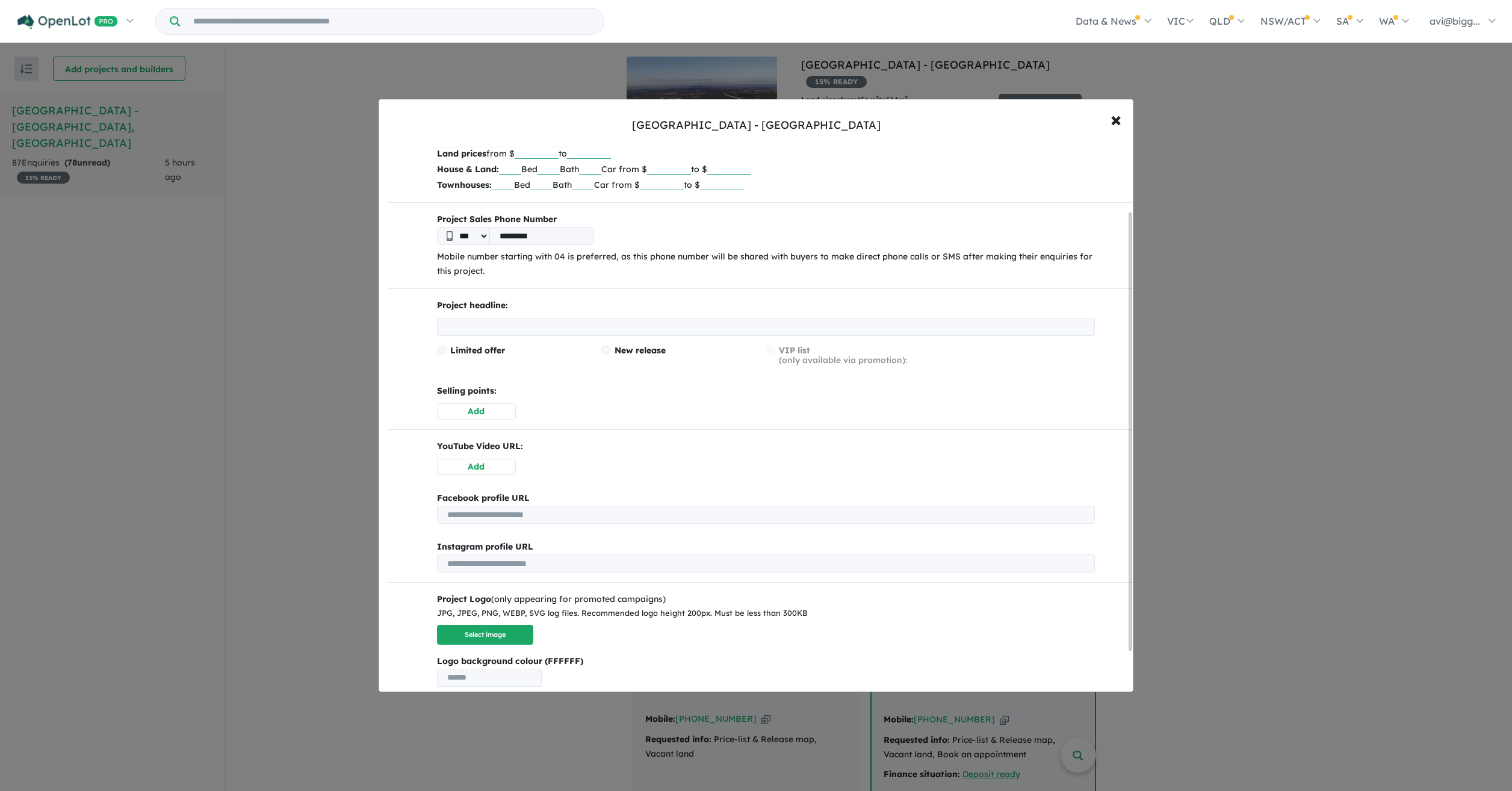
scroll to position [128, 0]
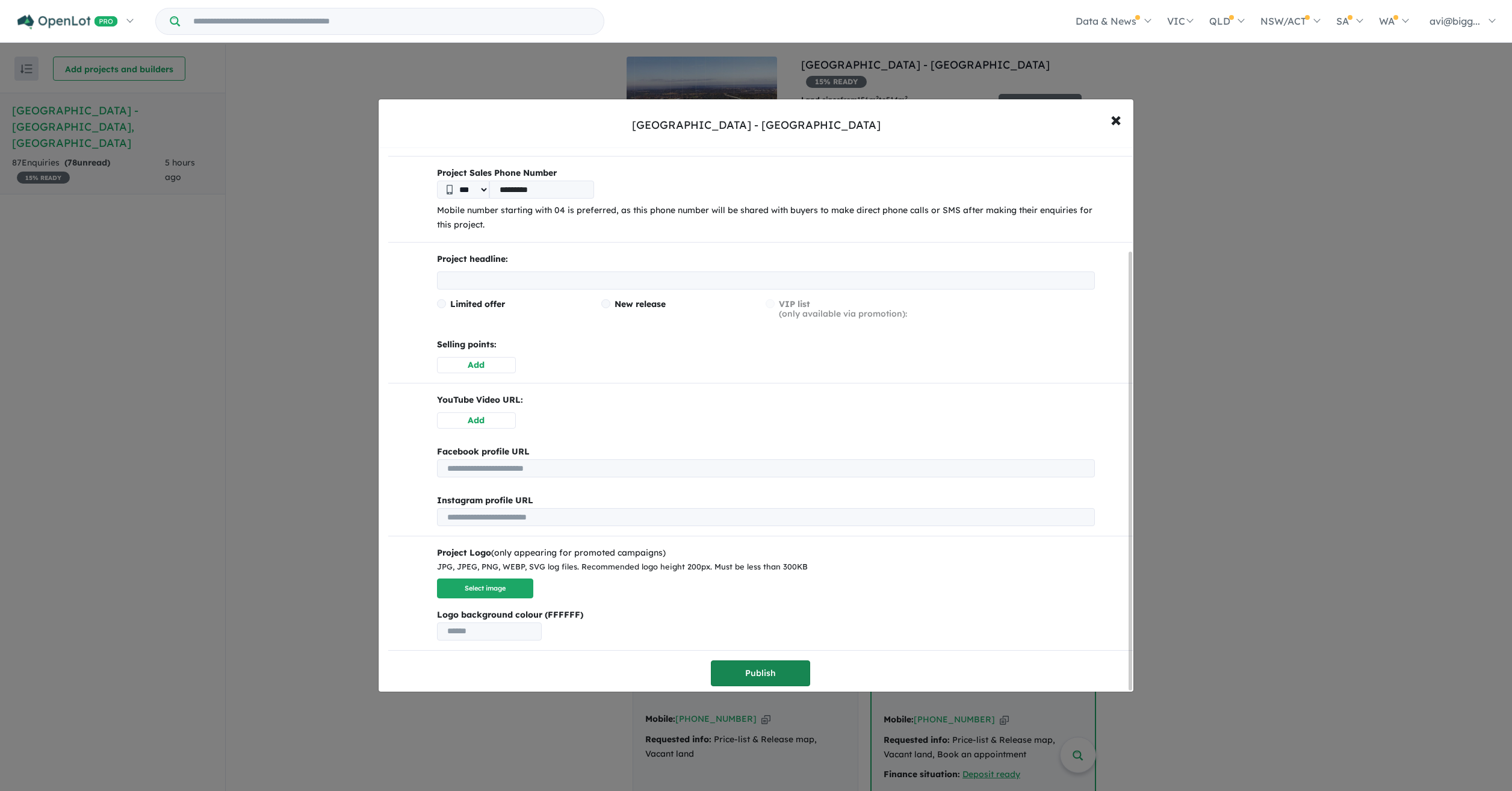
click at [768, 670] on button "Publish" at bounding box center [761, 674] width 100 height 26
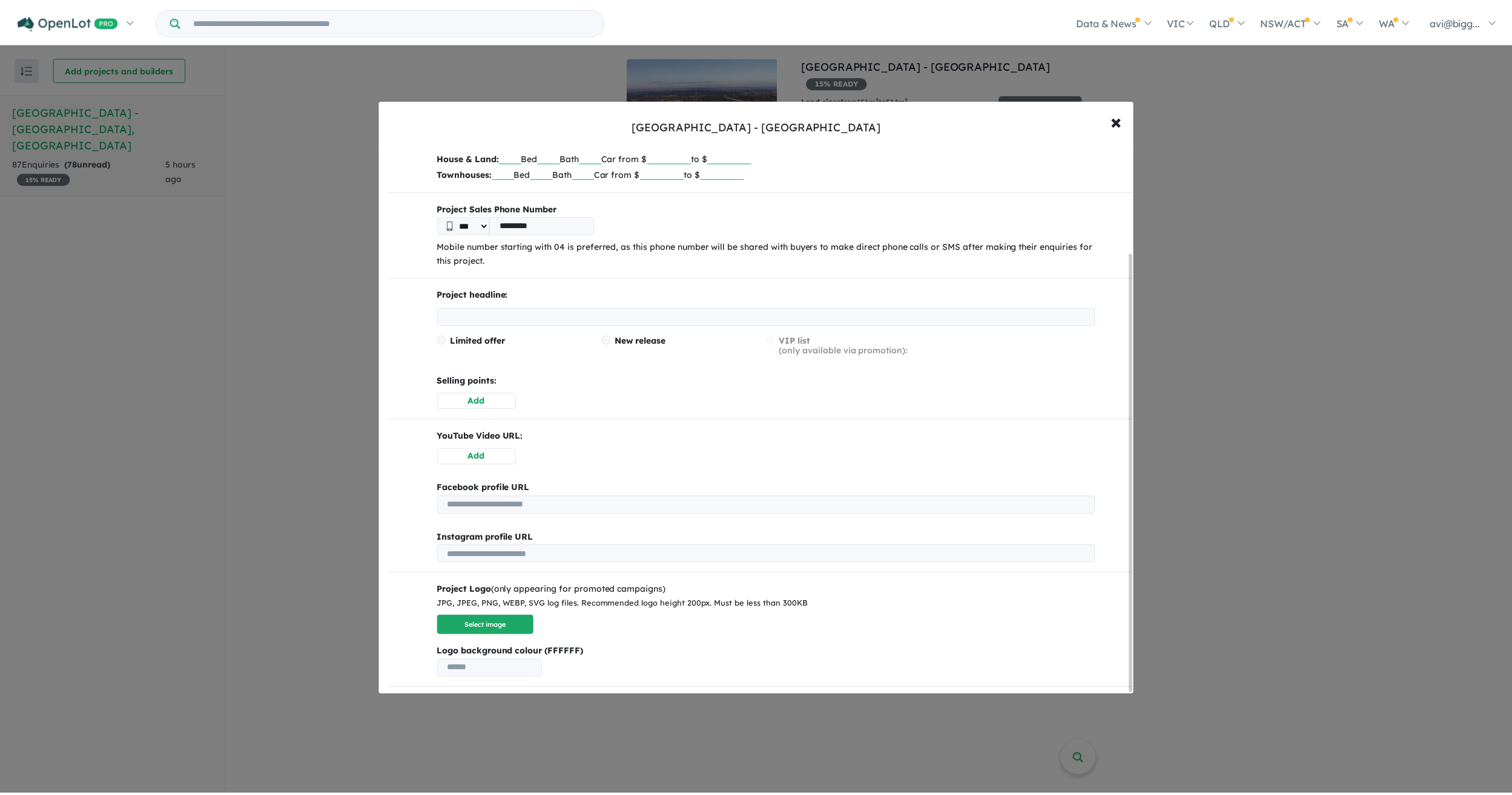
scroll to position [0, 0]
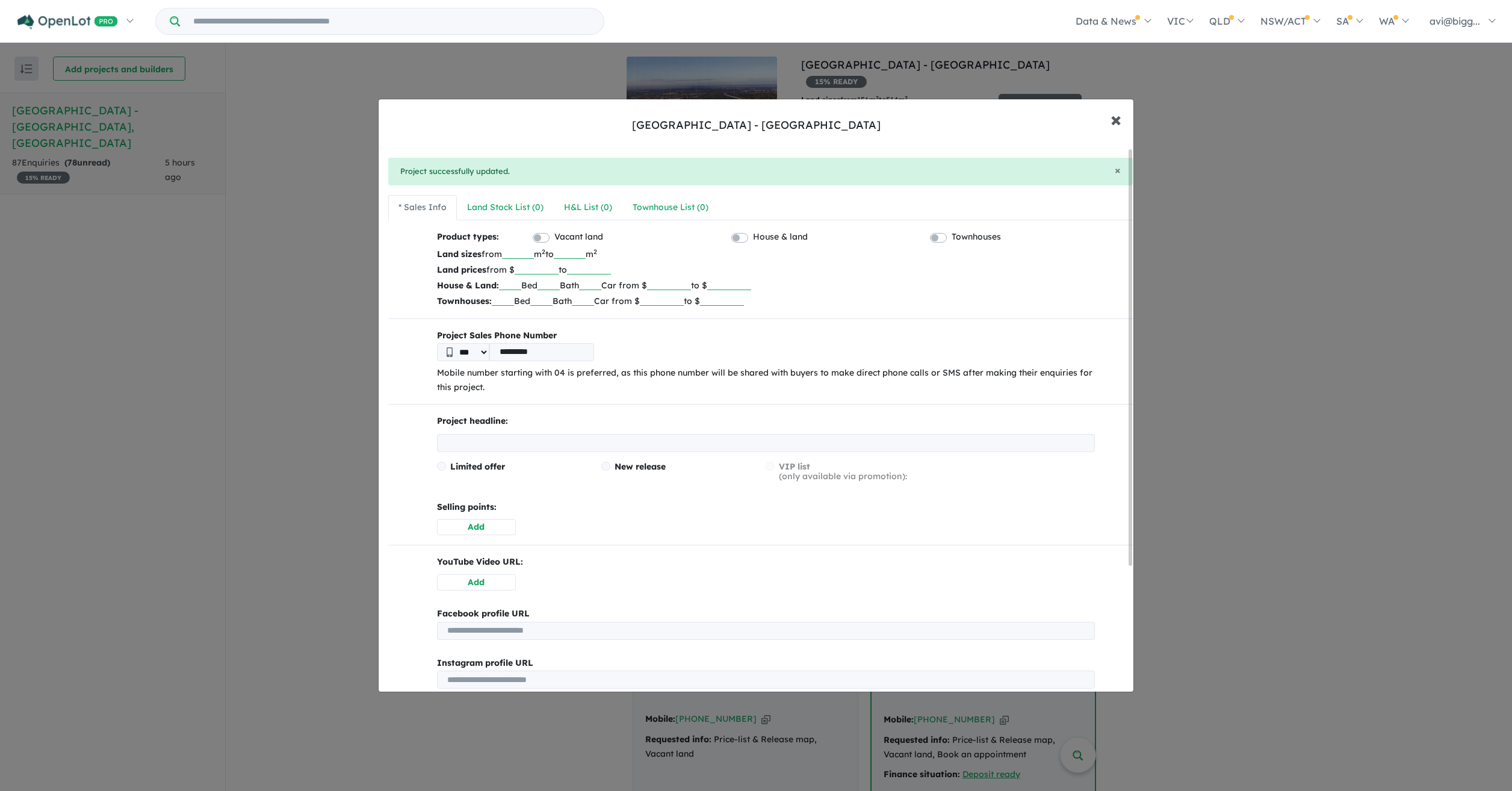
click at [1122, 121] on button "× Close" at bounding box center [1116, 119] width 35 height 33
